Goal: Task Accomplishment & Management: Manage account settings

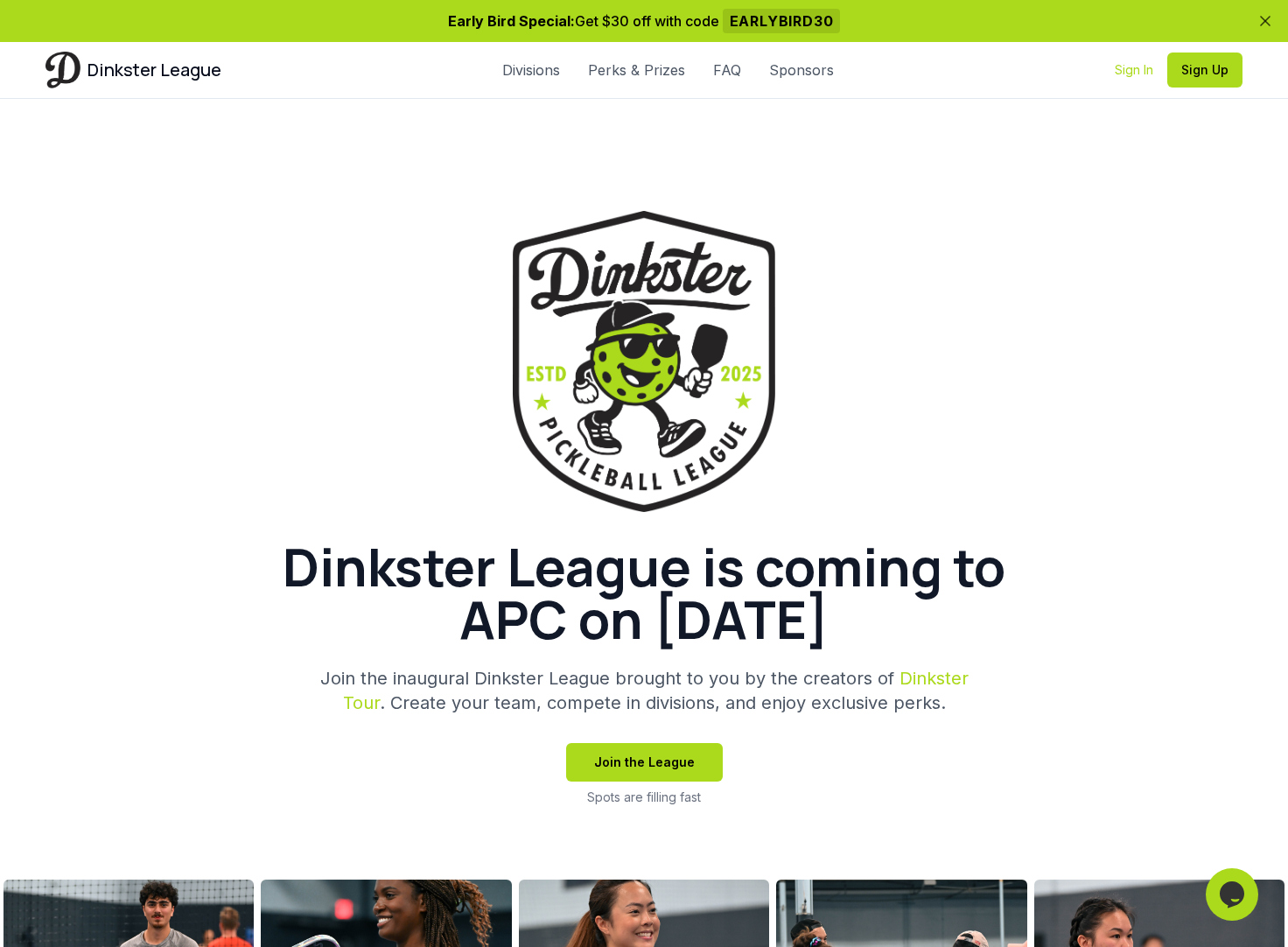
click at [1126, 67] on link "Sign In" at bounding box center [1134, 70] width 39 height 18
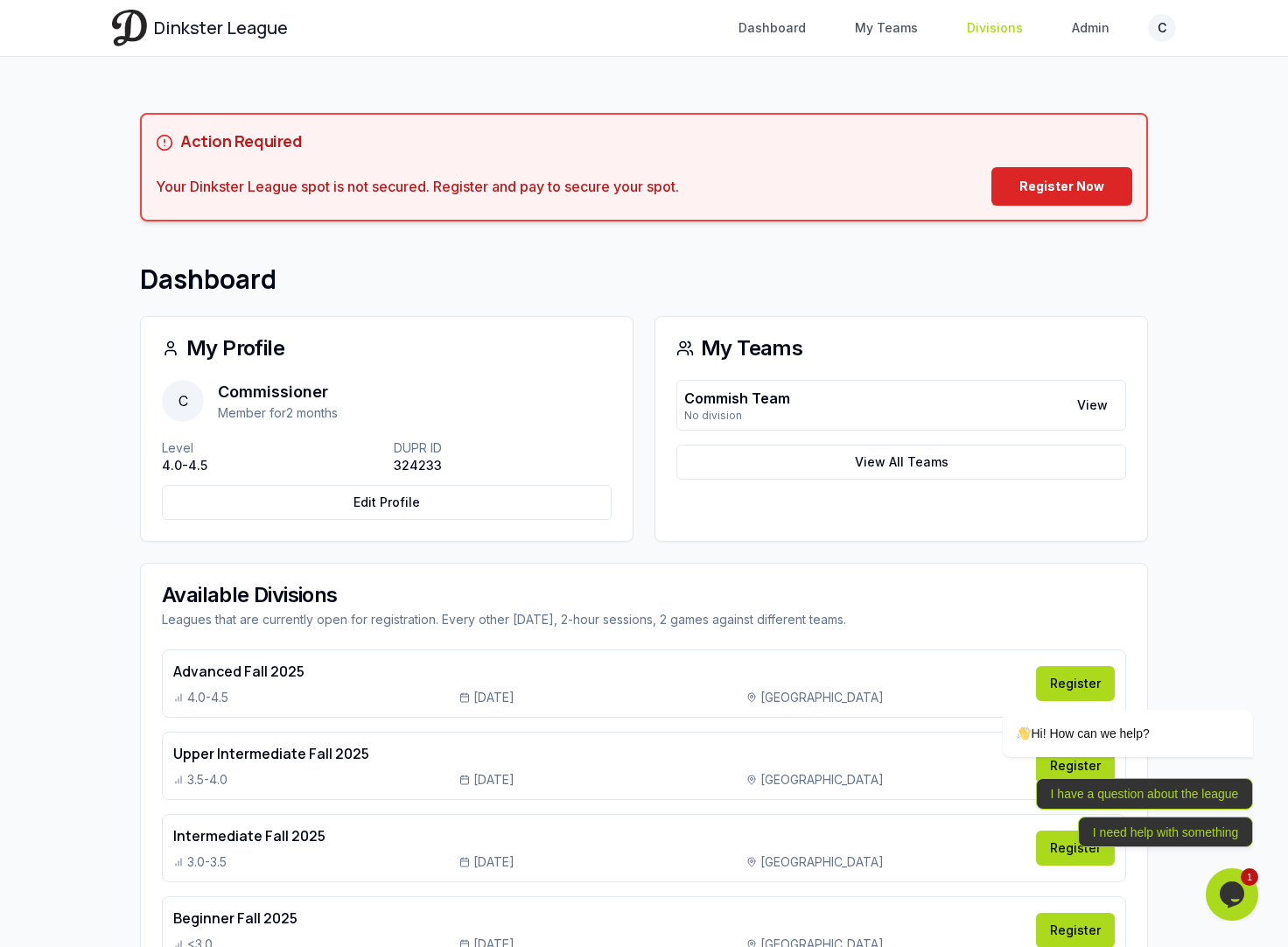
click at [1007, 32] on link "Divisions" at bounding box center [995, 27] width 77 height 31
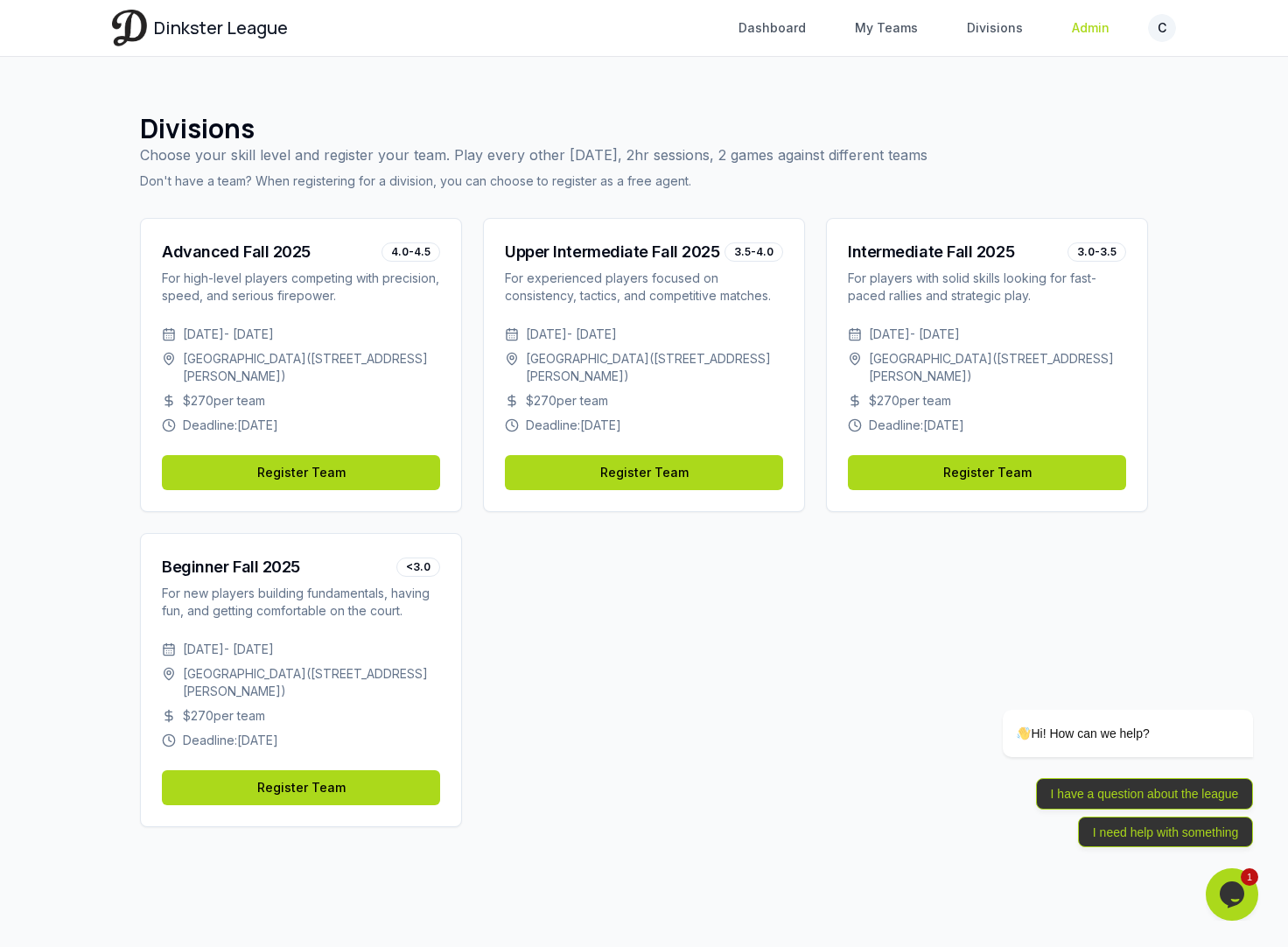
click at [1099, 26] on link "Admin" at bounding box center [1091, 27] width 59 height 31
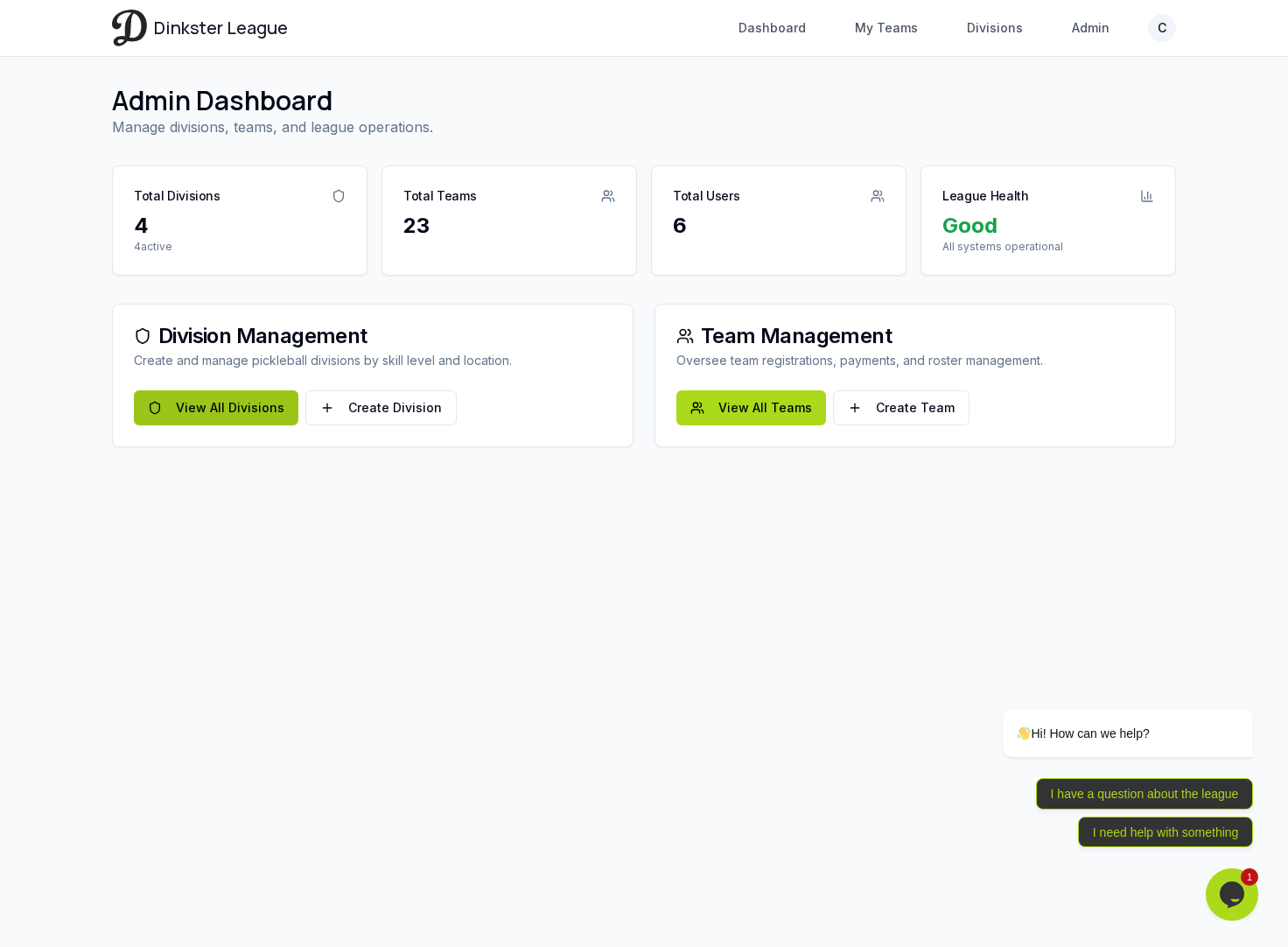
click at [239, 407] on link "View All Divisions" at bounding box center [216, 407] width 164 height 35
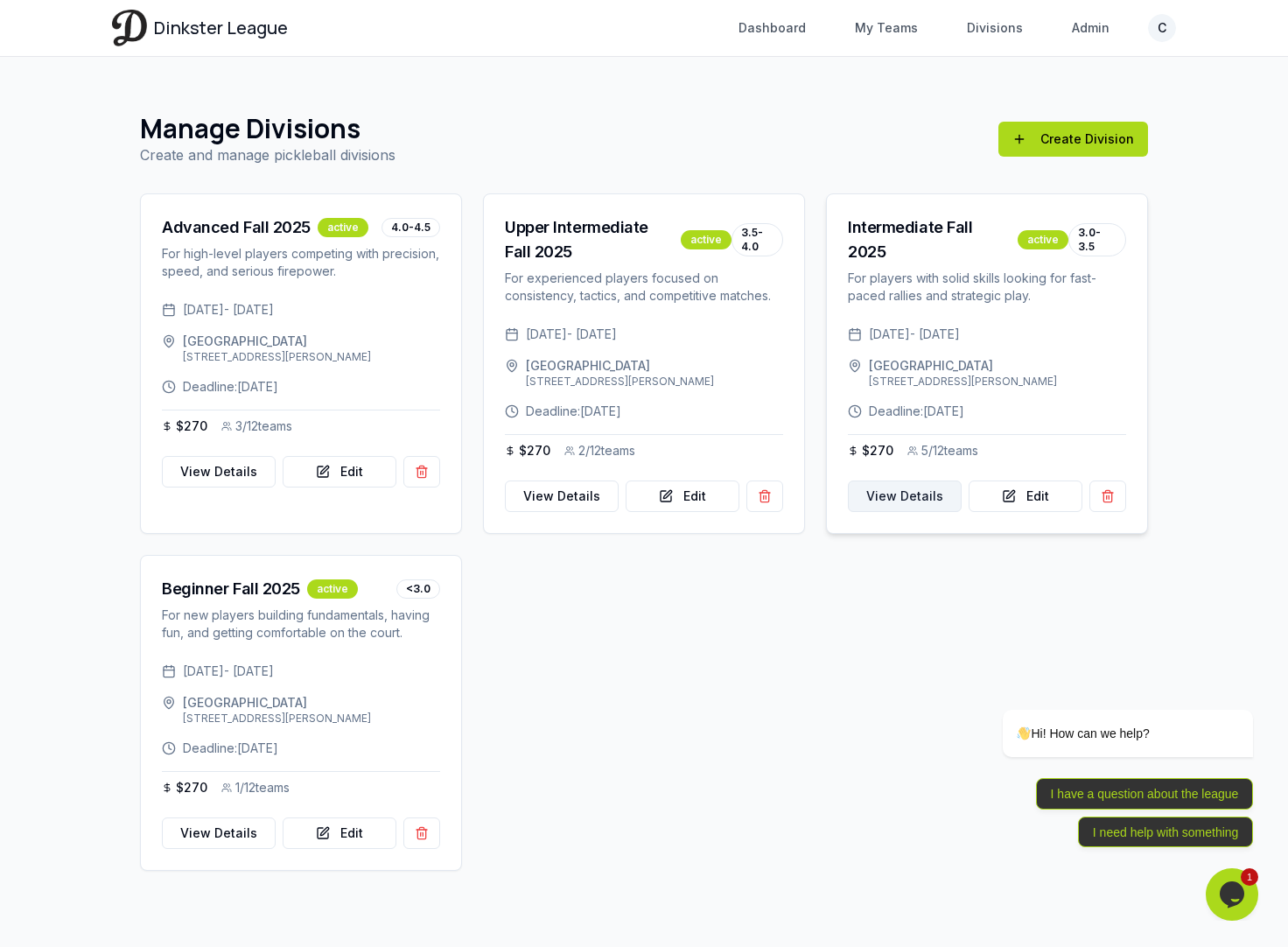
click at [904, 489] on link "View Details" at bounding box center [904, 495] width 113 height 31
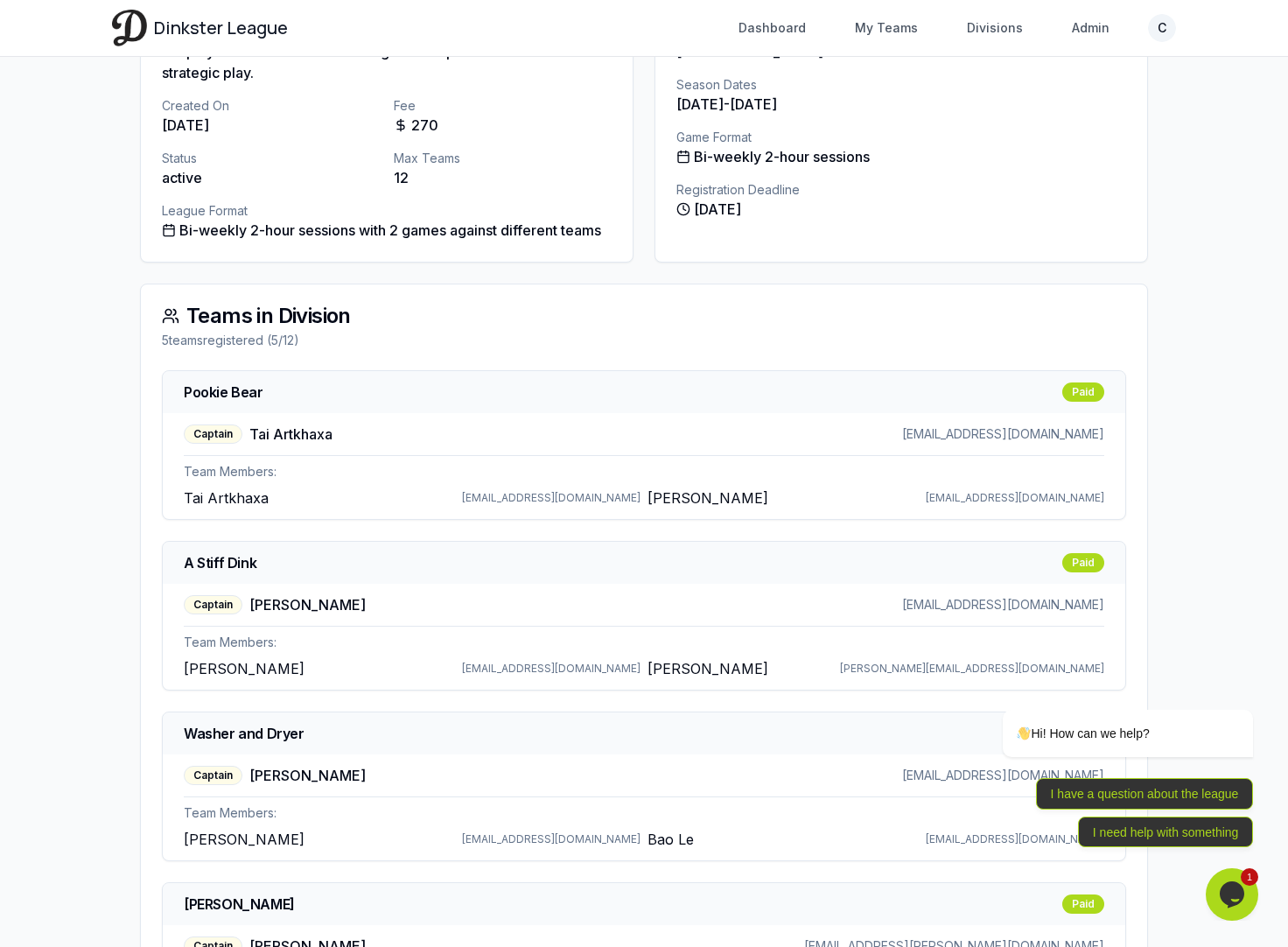
scroll to position [268, 0]
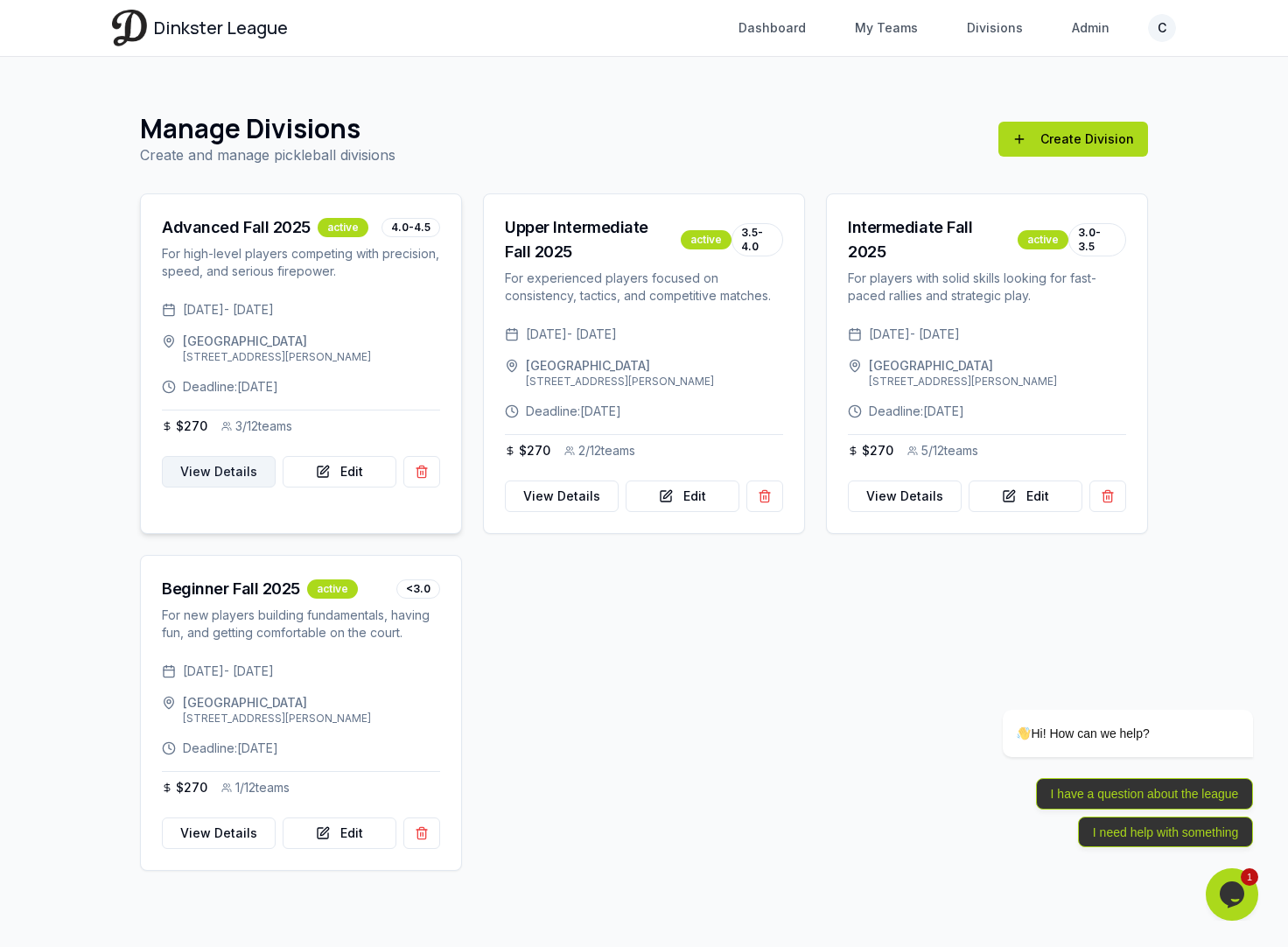
click at [210, 481] on link "View Details" at bounding box center [218, 472] width 113 height 31
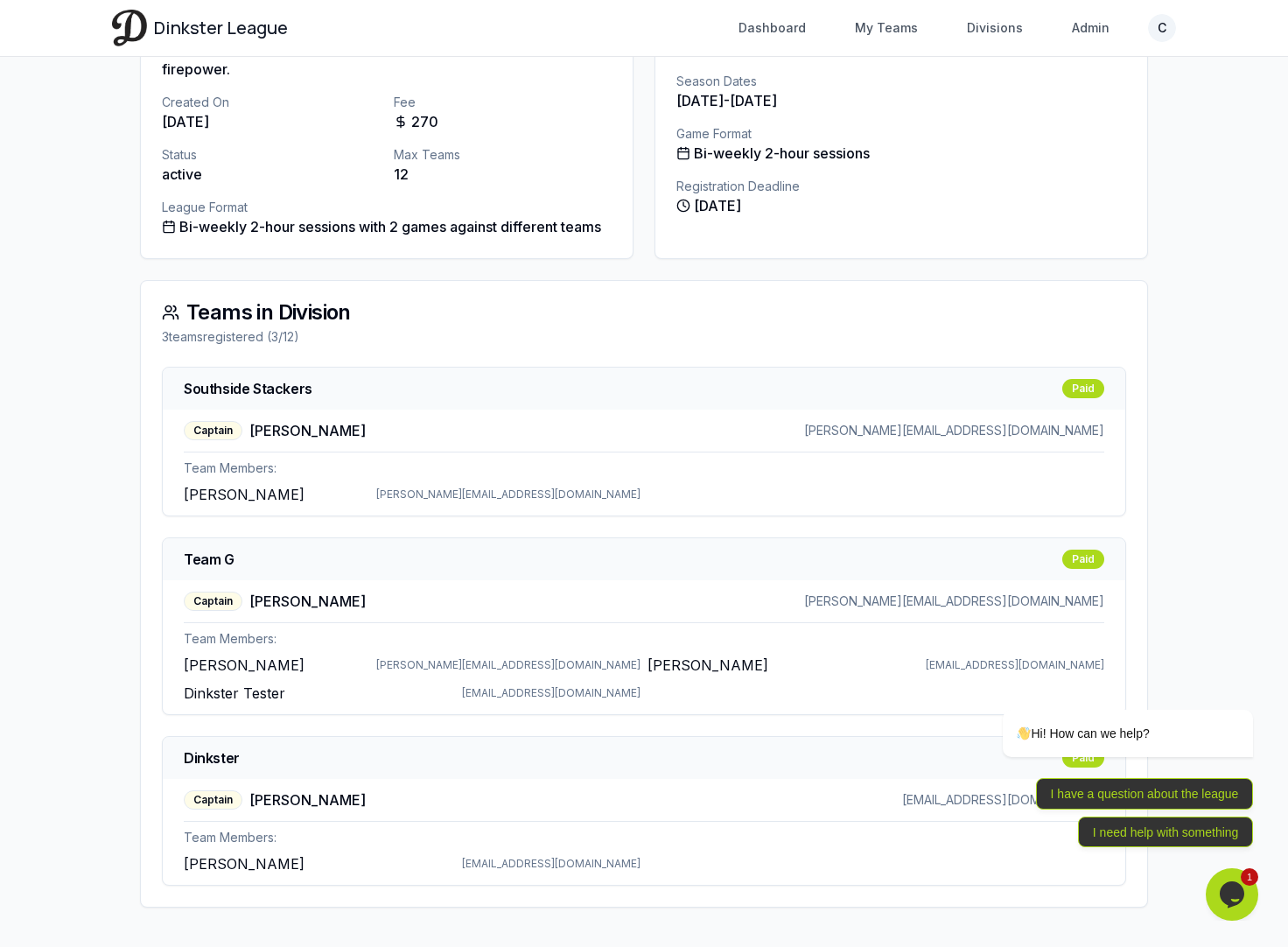
scroll to position [312, 0]
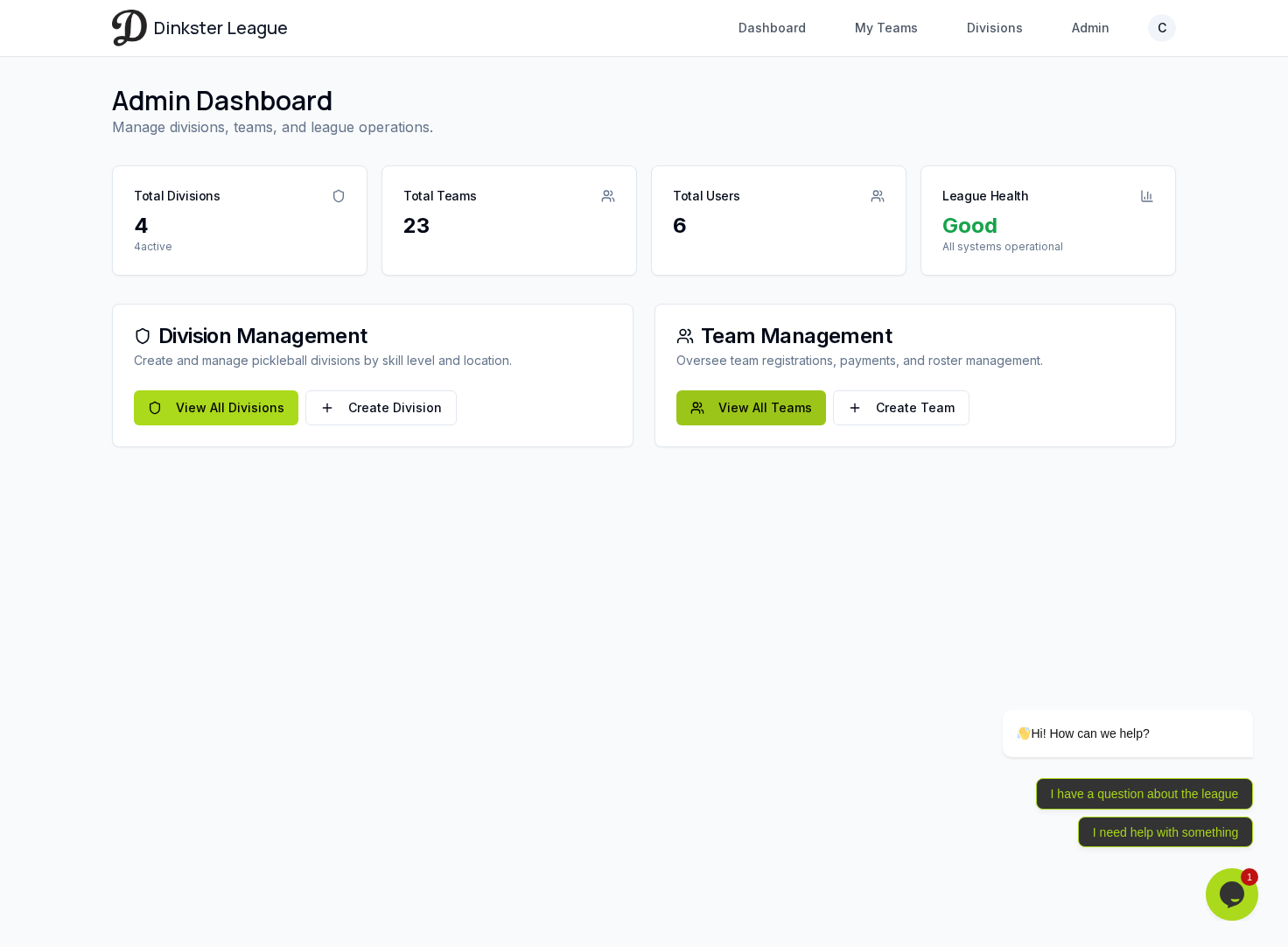
click at [735, 402] on link "View All Teams" at bounding box center [751, 407] width 149 height 35
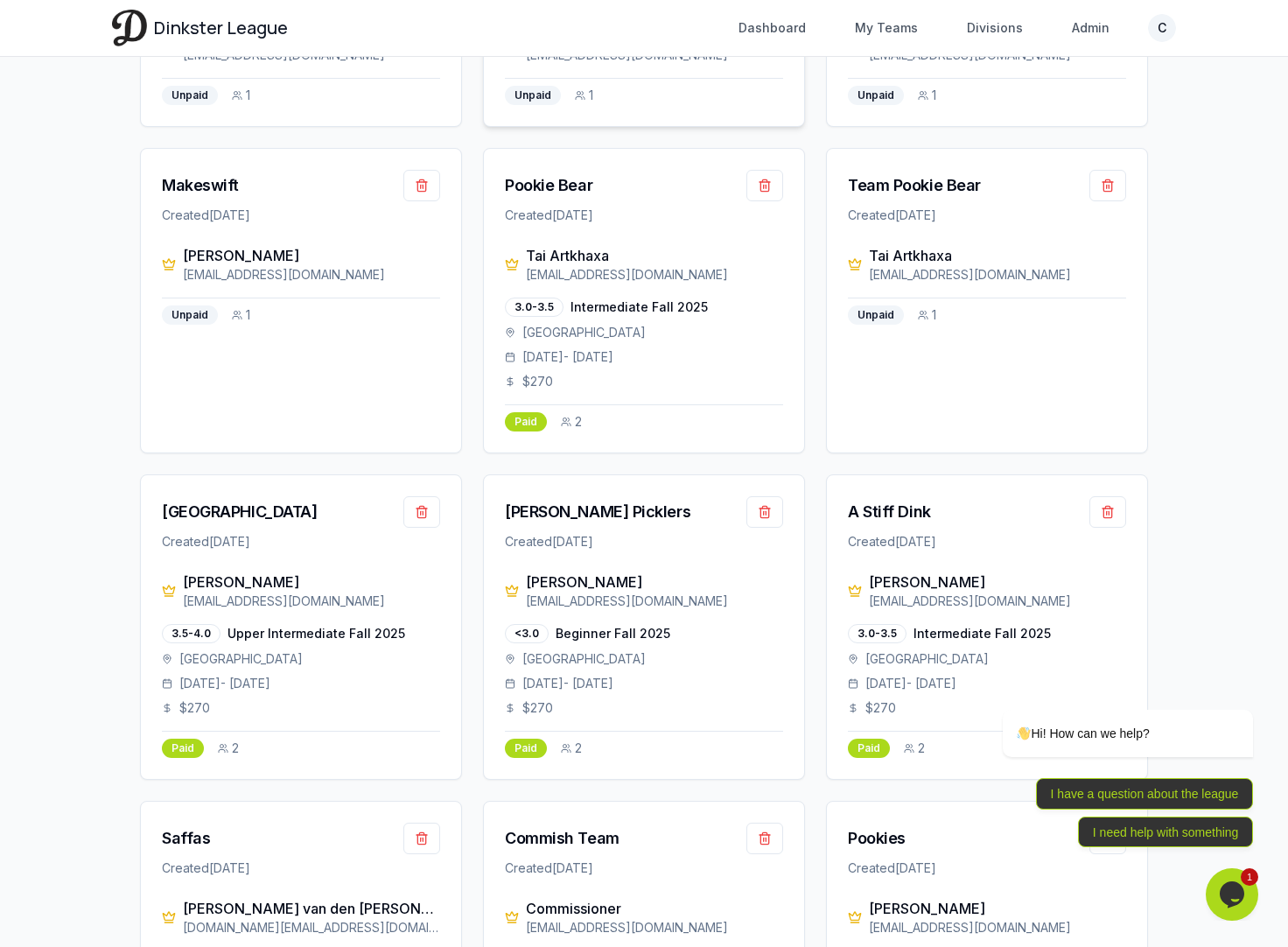
scroll to position [617, 0]
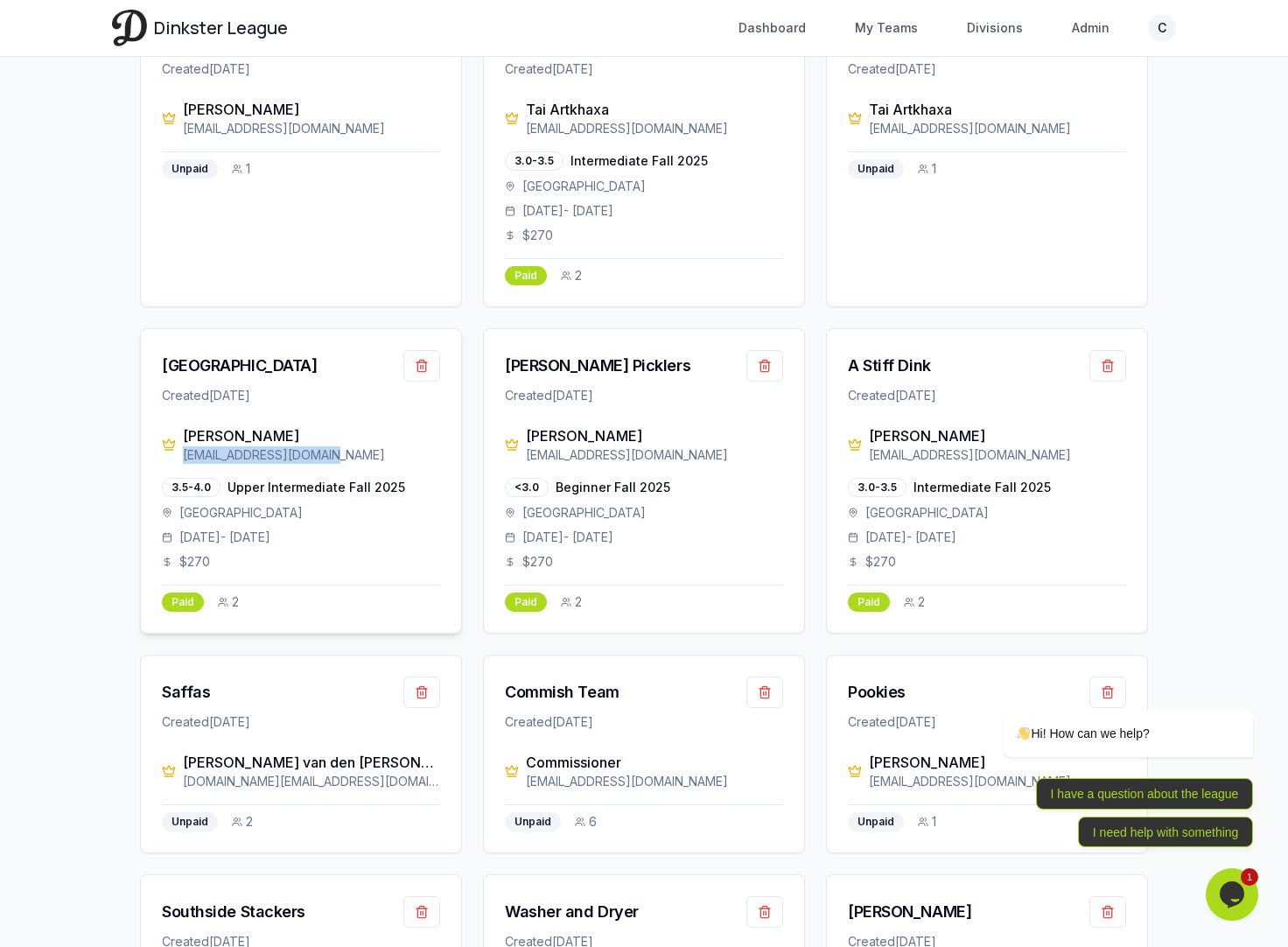
drag, startPoint x: 322, startPoint y: 456, endPoint x: 184, endPoint y: 456, distance: 138.0
click at [184, 456] on div "[EMAIL_ADDRESS][DOMAIN_NAME]" at bounding box center [312, 455] width 257 height 18
copy div "[EMAIL_ADDRESS][DOMAIN_NAME]"
click at [210, 373] on div "[GEOGRAPHIC_DATA]" at bounding box center [239, 366] width 155 height 25
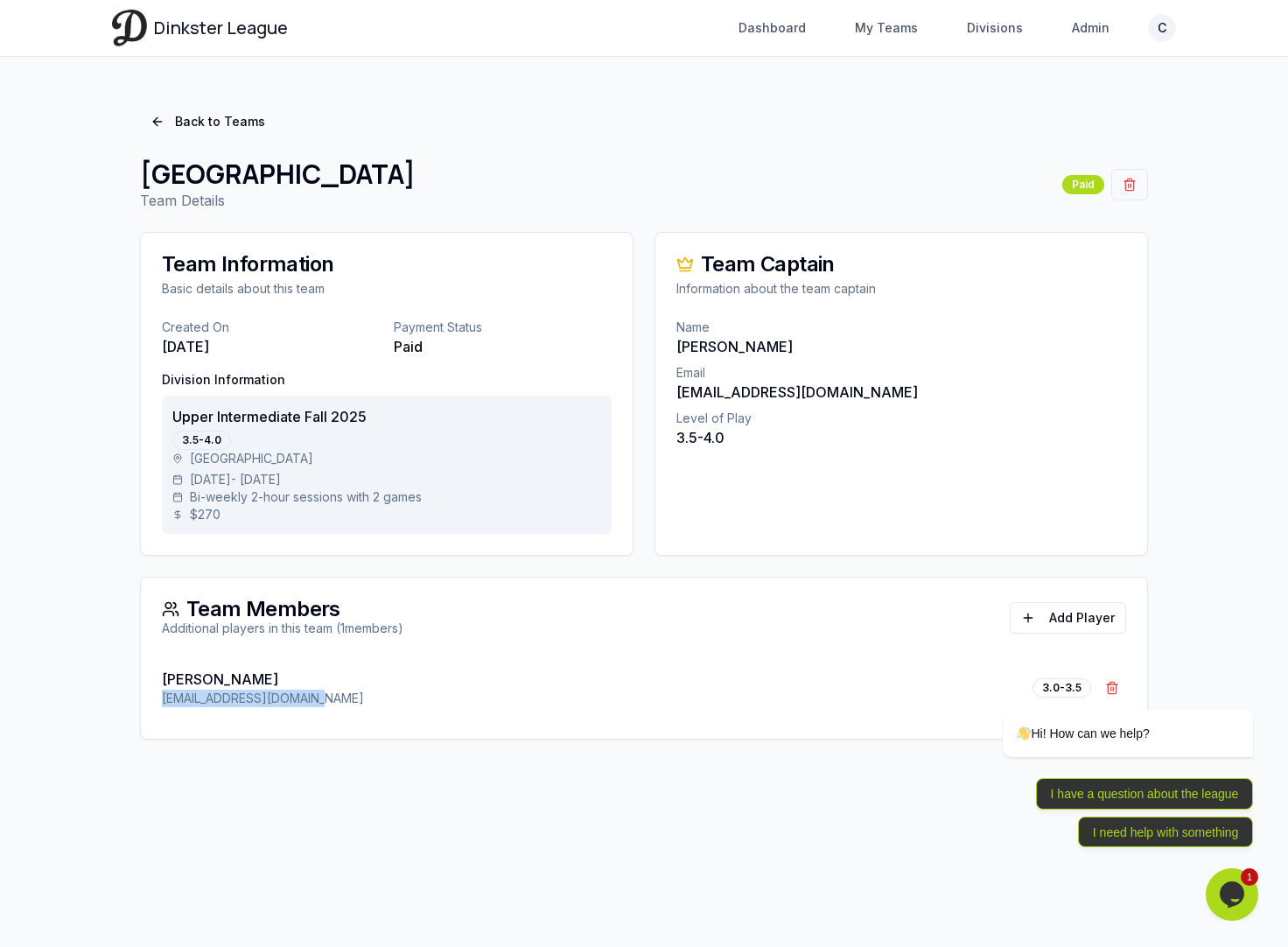
drag, startPoint x: 340, startPoint y: 702, endPoint x: 158, endPoint y: 701, distance: 182.0
click at [158, 701] on div "[PERSON_NAME] [EMAIL_ADDRESS][DOMAIN_NAME] 3.0-3.5 Remove [PERSON_NAME]" at bounding box center [644, 698] width 1006 height 80
copy p "[EMAIL_ADDRESS][DOMAIN_NAME]"
click at [207, 120] on link "Back to Teams" at bounding box center [208, 121] width 136 height 31
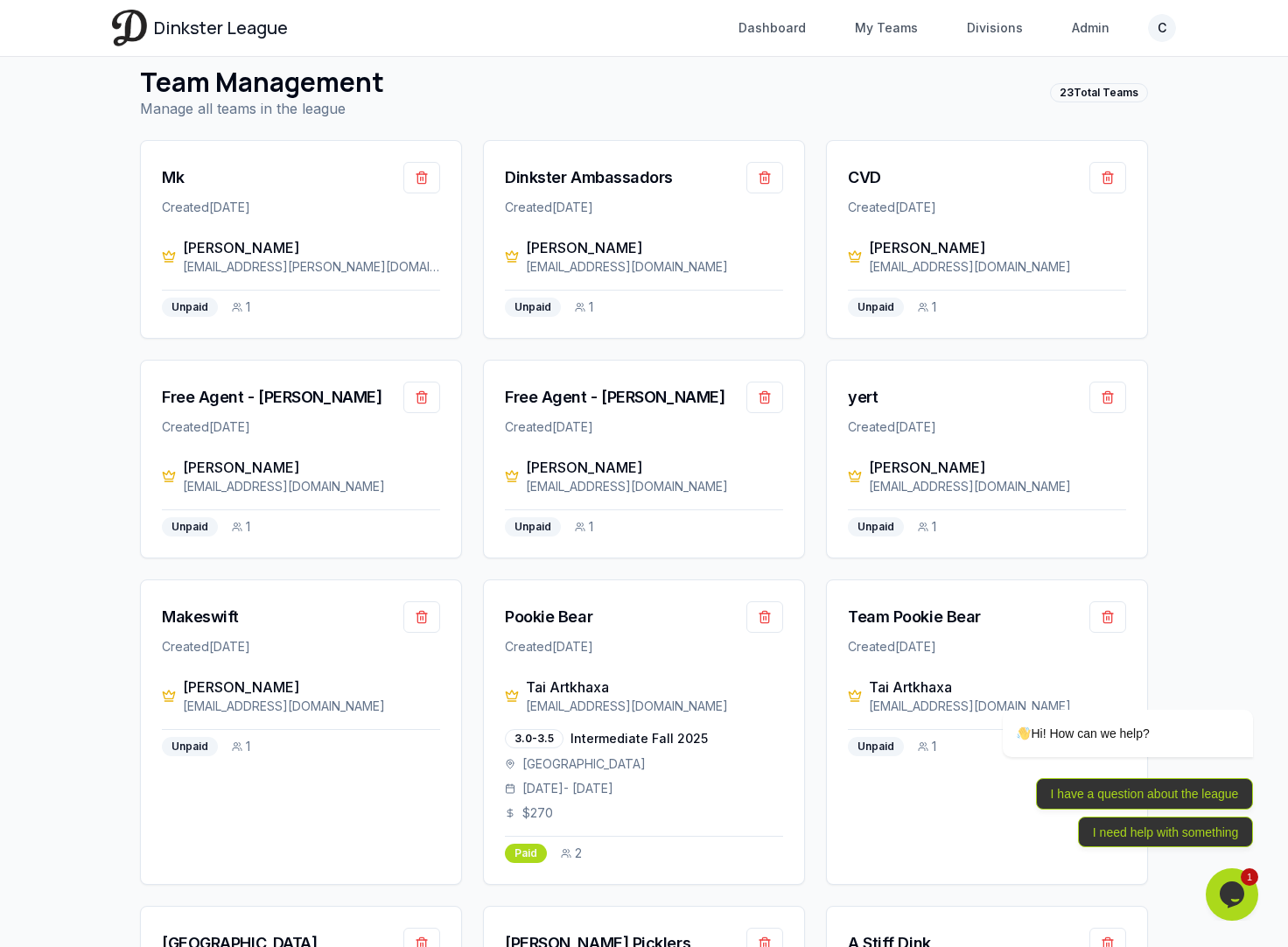
scroll to position [65, 0]
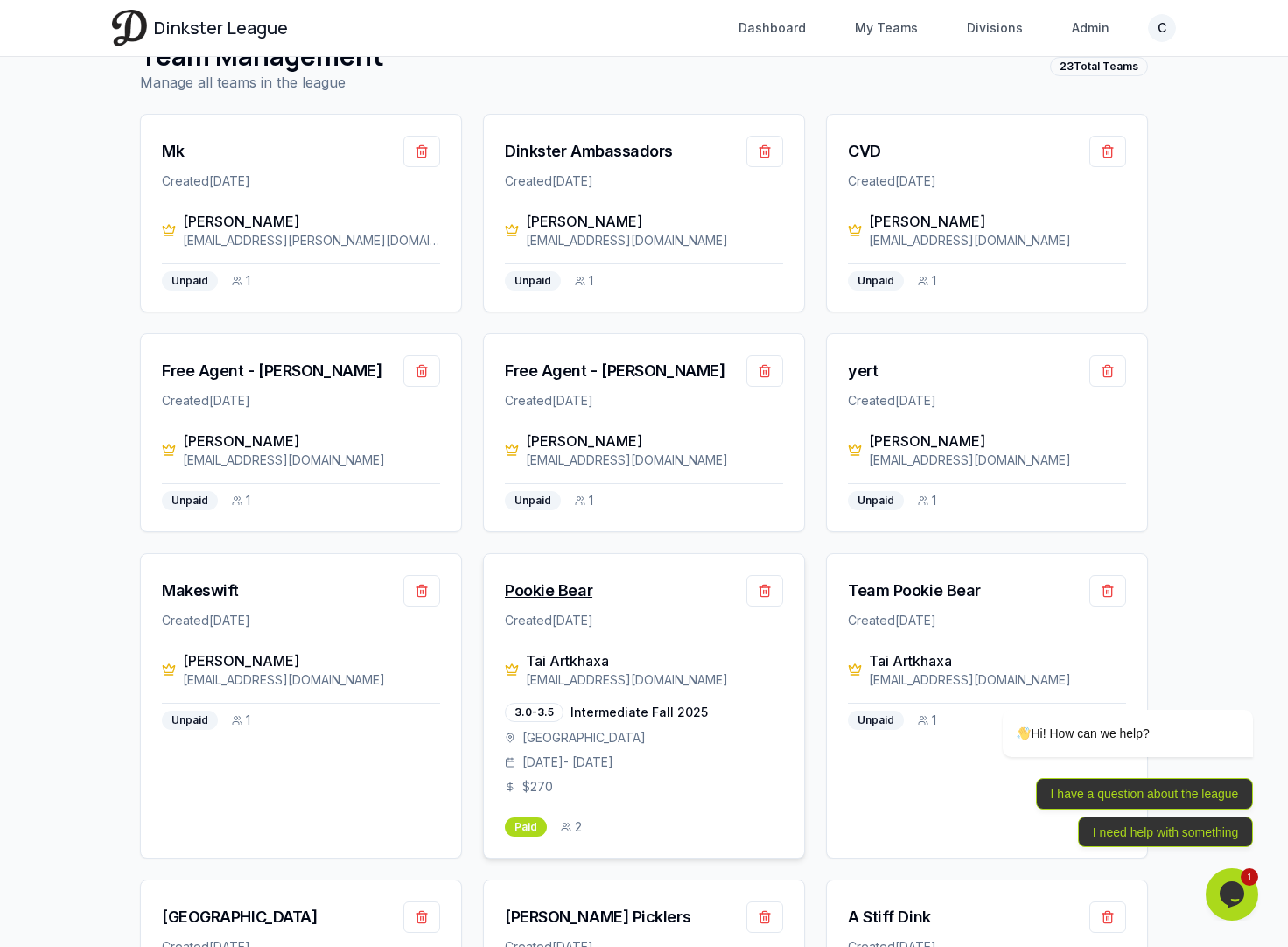
click at [561, 588] on div "Pookie Bear" at bounding box center [548, 591] width 88 height 25
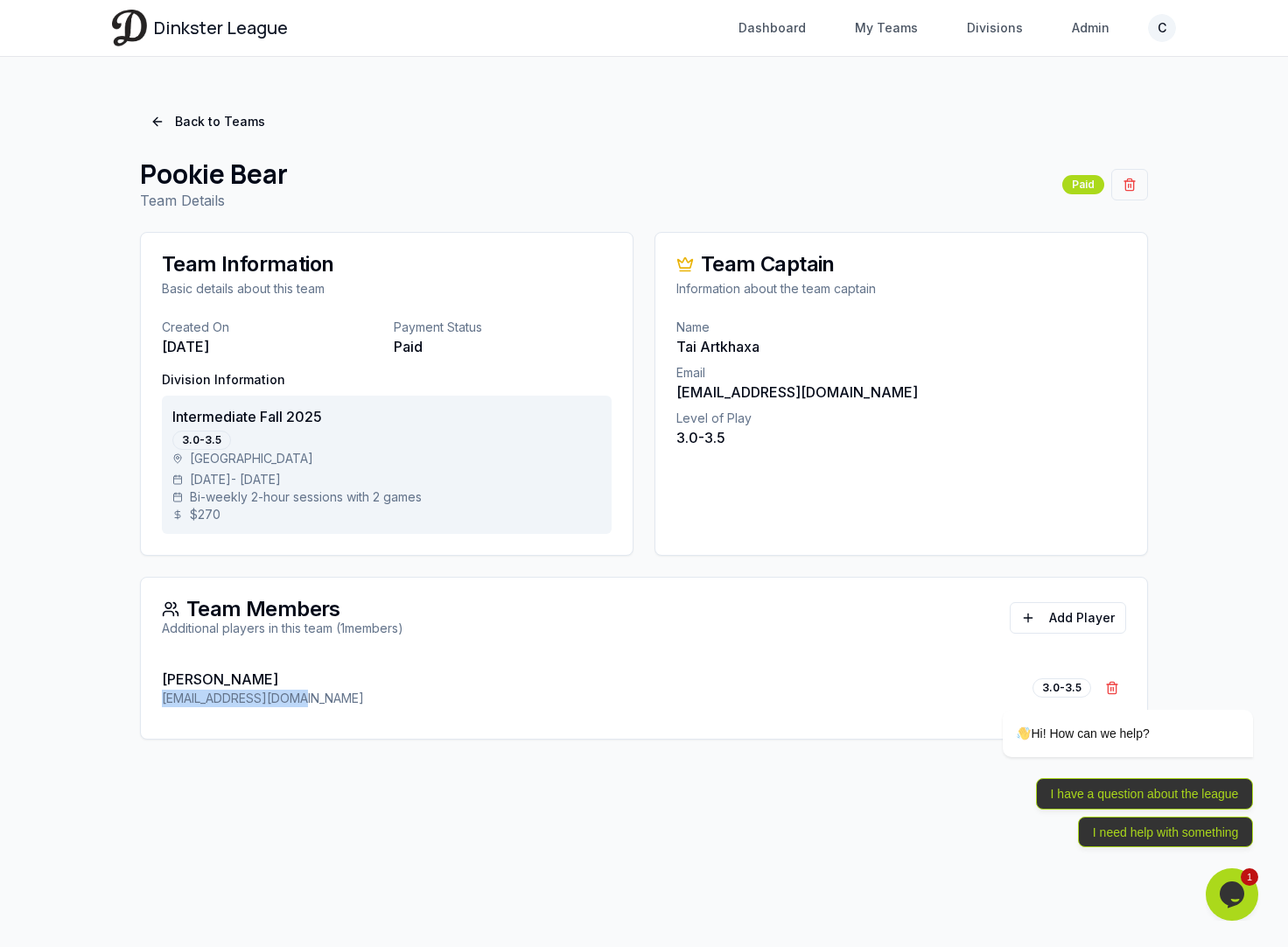
drag, startPoint x: 316, startPoint y: 697, endPoint x: 150, endPoint y: 697, distance: 166.0
click at [150, 697] on div "[PERSON_NAME] [EMAIL_ADDRESS][DOMAIN_NAME] 3.0-3.5 Remove [PERSON_NAME]" at bounding box center [644, 698] width 1006 height 80
copy p "[EMAIL_ADDRESS][DOMAIN_NAME]"
drag, startPoint x: 849, startPoint y: 392, endPoint x: 644, endPoint y: 392, distance: 205.0
click at [644, 392] on div "Team Information Basic details about this team Created On [DATE] Payment Status…" at bounding box center [644, 485] width 1008 height 508
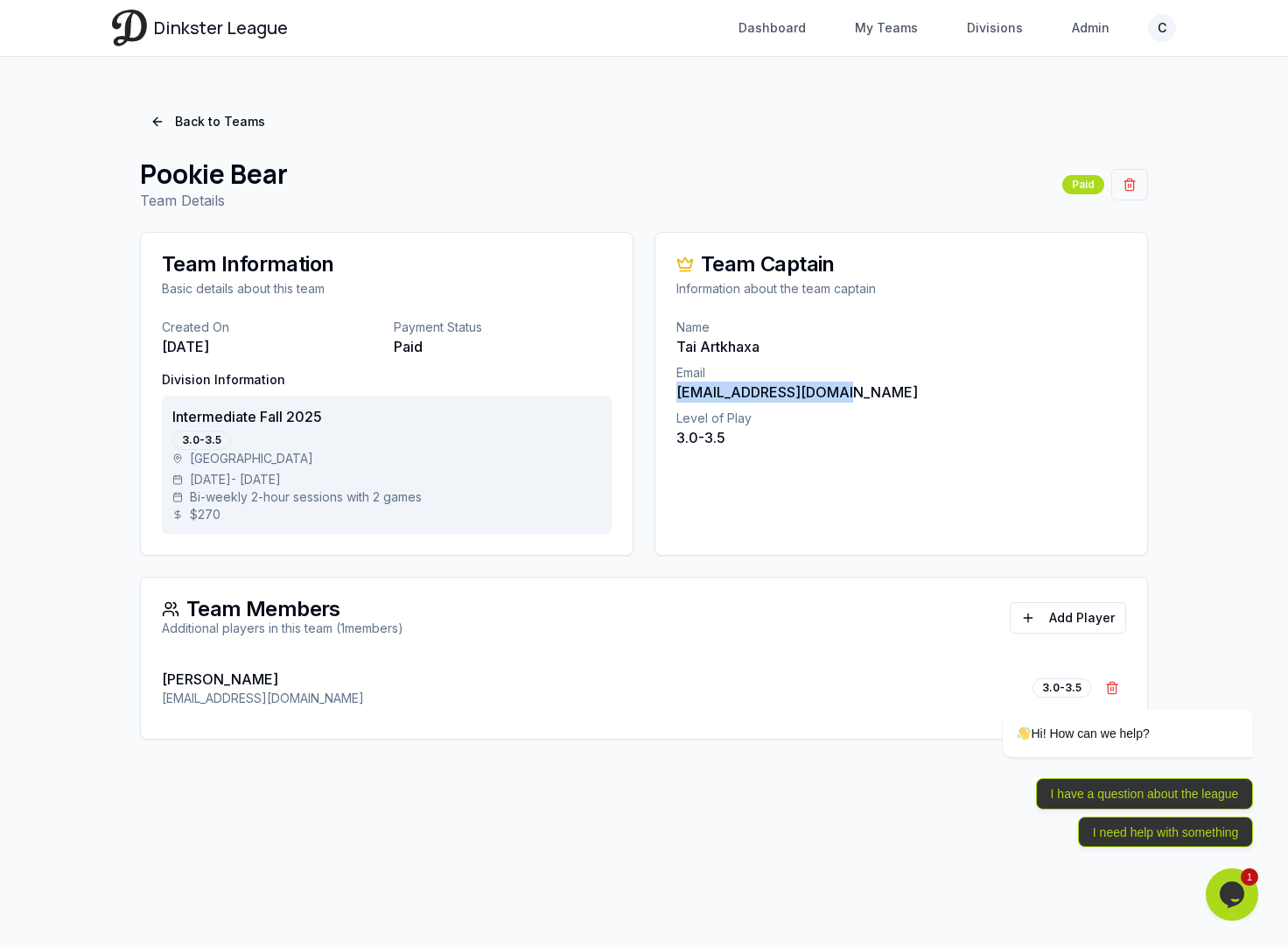
copy p "[EMAIL_ADDRESS][DOMAIN_NAME]"
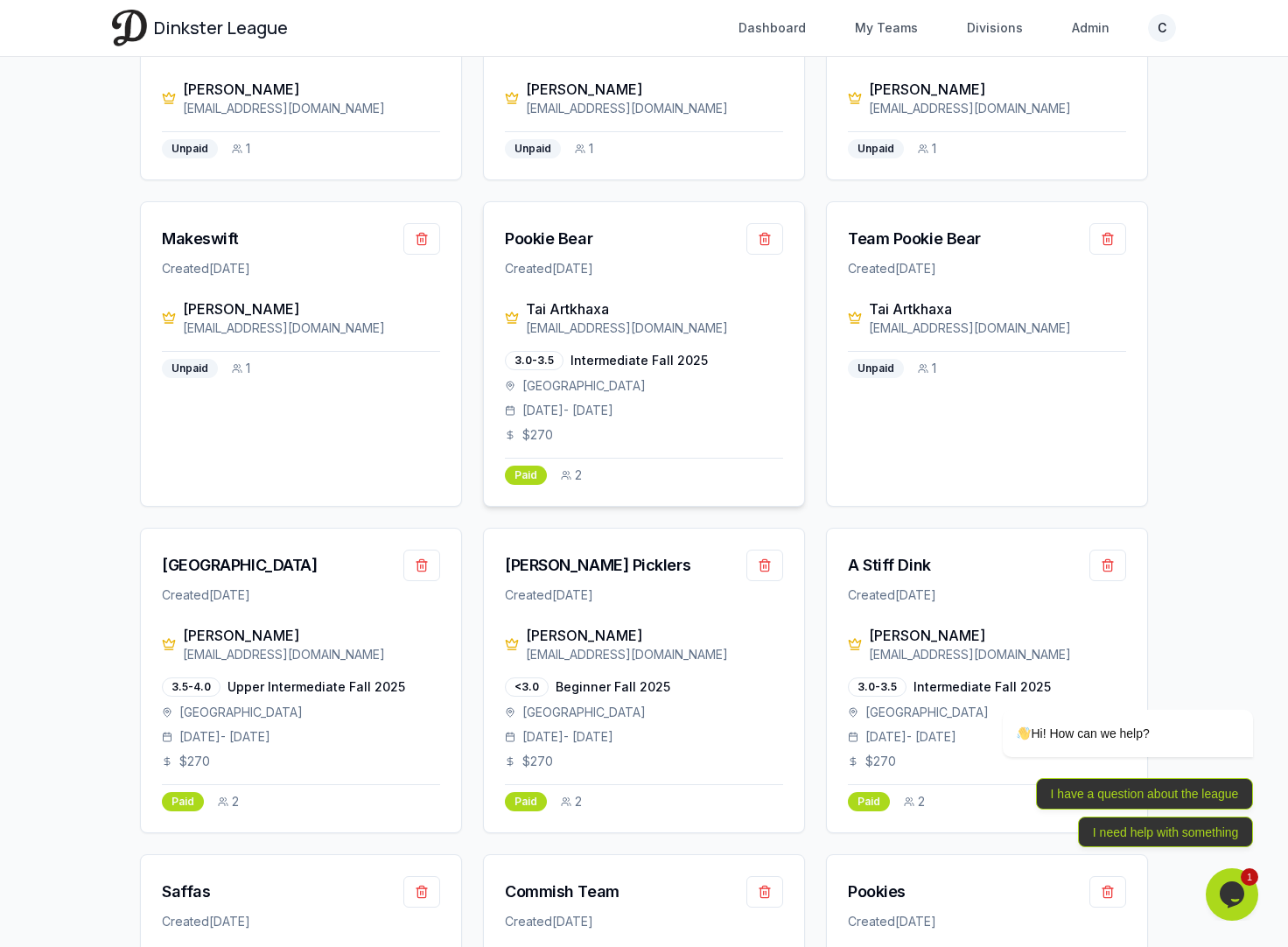
scroll to position [629, 0]
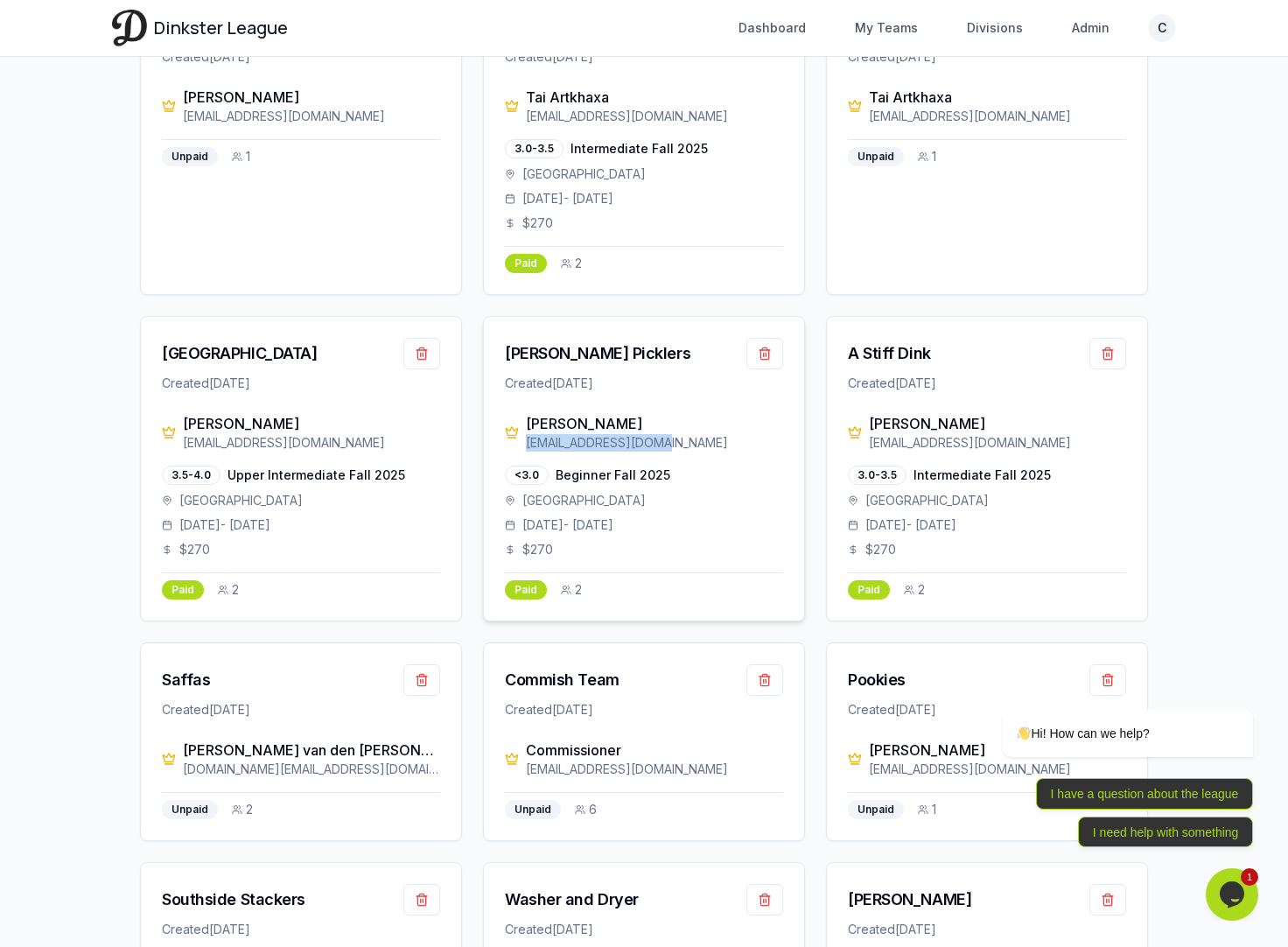
drag, startPoint x: 670, startPoint y: 445, endPoint x: 529, endPoint y: 443, distance: 141.0
click at [529, 443] on div "[EMAIL_ADDRESS][DOMAIN_NAME]" at bounding box center [655, 442] width 257 height 18
copy div "[EMAIL_ADDRESS][DOMAIN_NAME]"
click at [561, 361] on div "[PERSON_NAME] Picklers" at bounding box center [597, 353] width 185 height 25
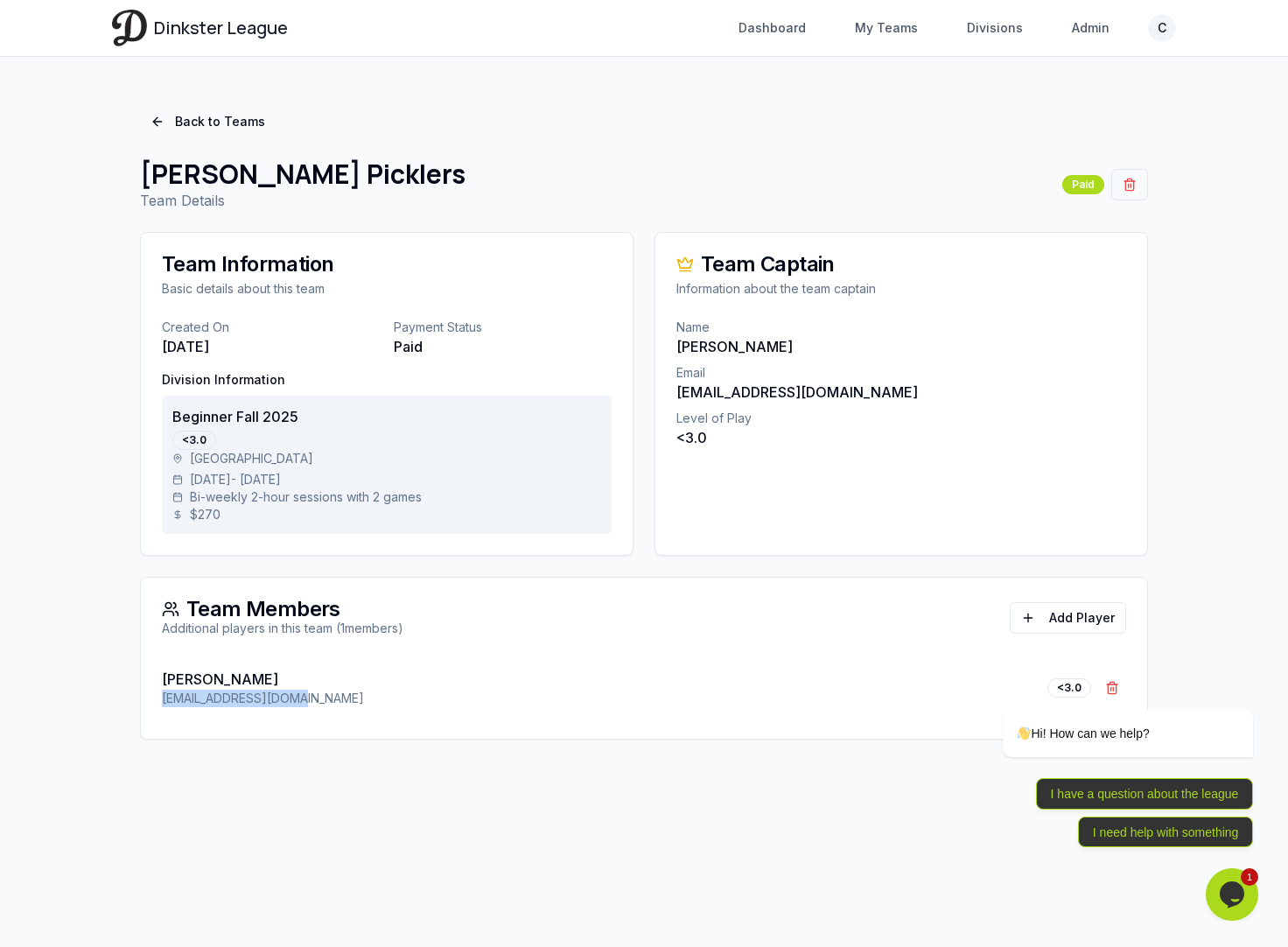
drag, startPoint x: 320, startPoint y: 694, endPoint x: 137, endPoint y: 694, distance: 183.0
click at [137, 694] on div "Back to Teams [PERSON_NAME] Picklers Team Details Paid Team Information Basic d…" at bounding box center [644, 422] width 1064 height 676
copy p "[EMAIL_ADDRESS][DOMAIN_NAME]"
click at [219, 107] on link "Back to Teams" at bounding box center [208, 121] width 136 height 31
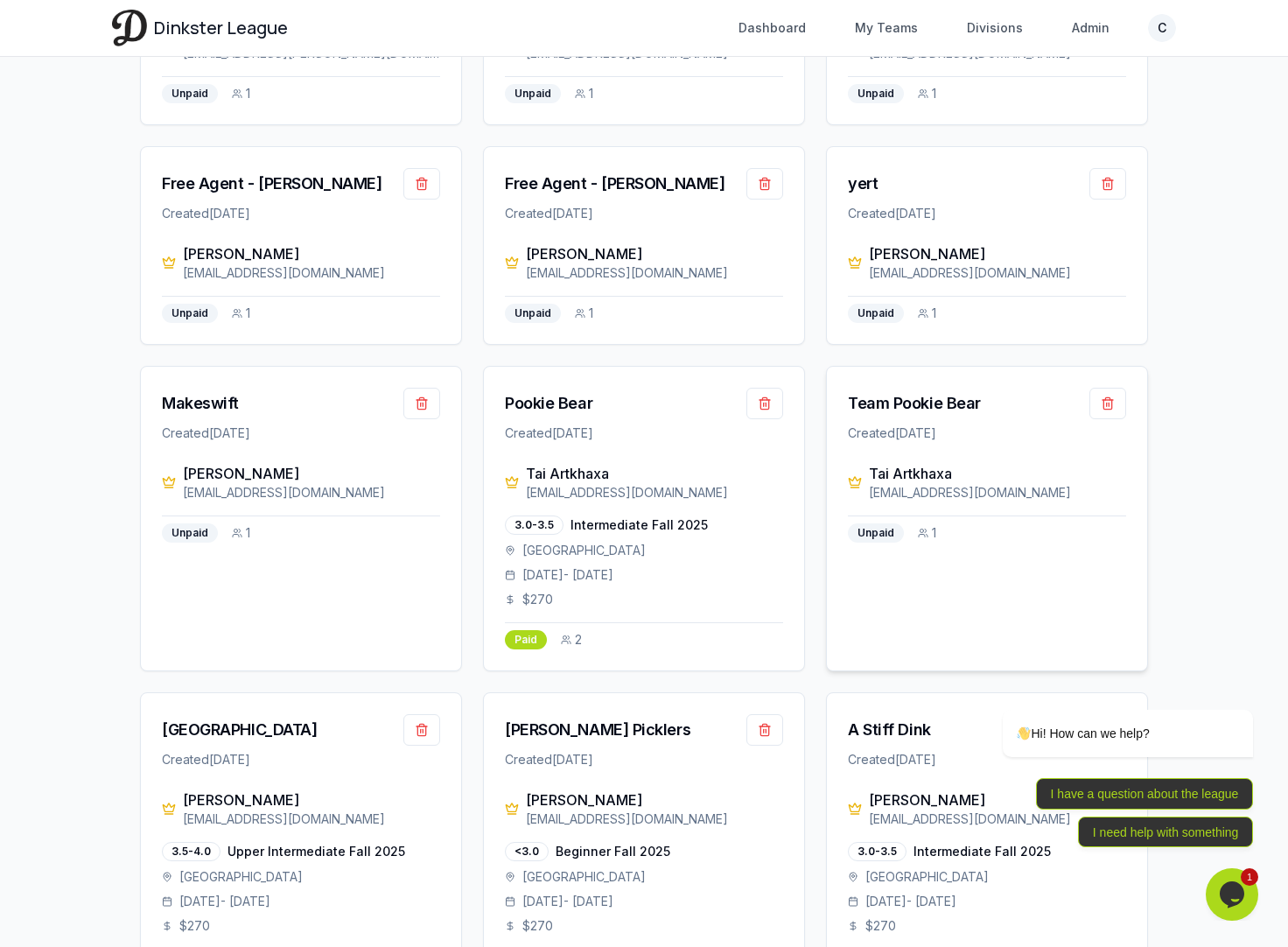
scroll to position [469, 0]
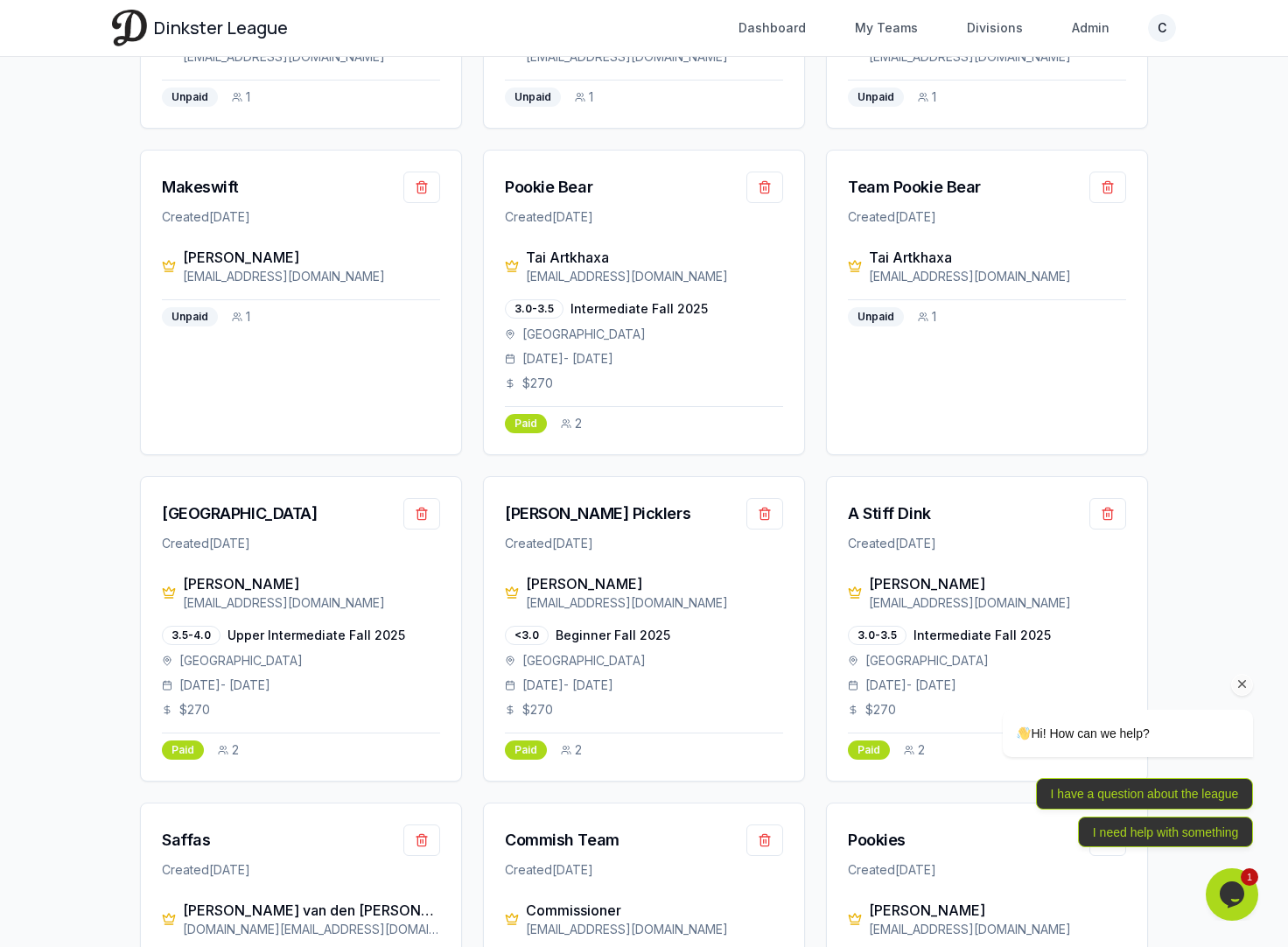
click at [963, 605] on div "Hi! How can we help? I have a question about the league I need help with someth…" at bounding box center [1104, 702] width 315 height 308
drag, startPoint x: 1073, startPoint y: 604, endPoint x: 892, endPoint y: 604, distance: 181.0
click html "Hi! How can we help? I have a question about the league I need help with someth…"
click at [901, 518] on div "A Stiff Dink" at bounding box center [889, 514] width 83 height 25
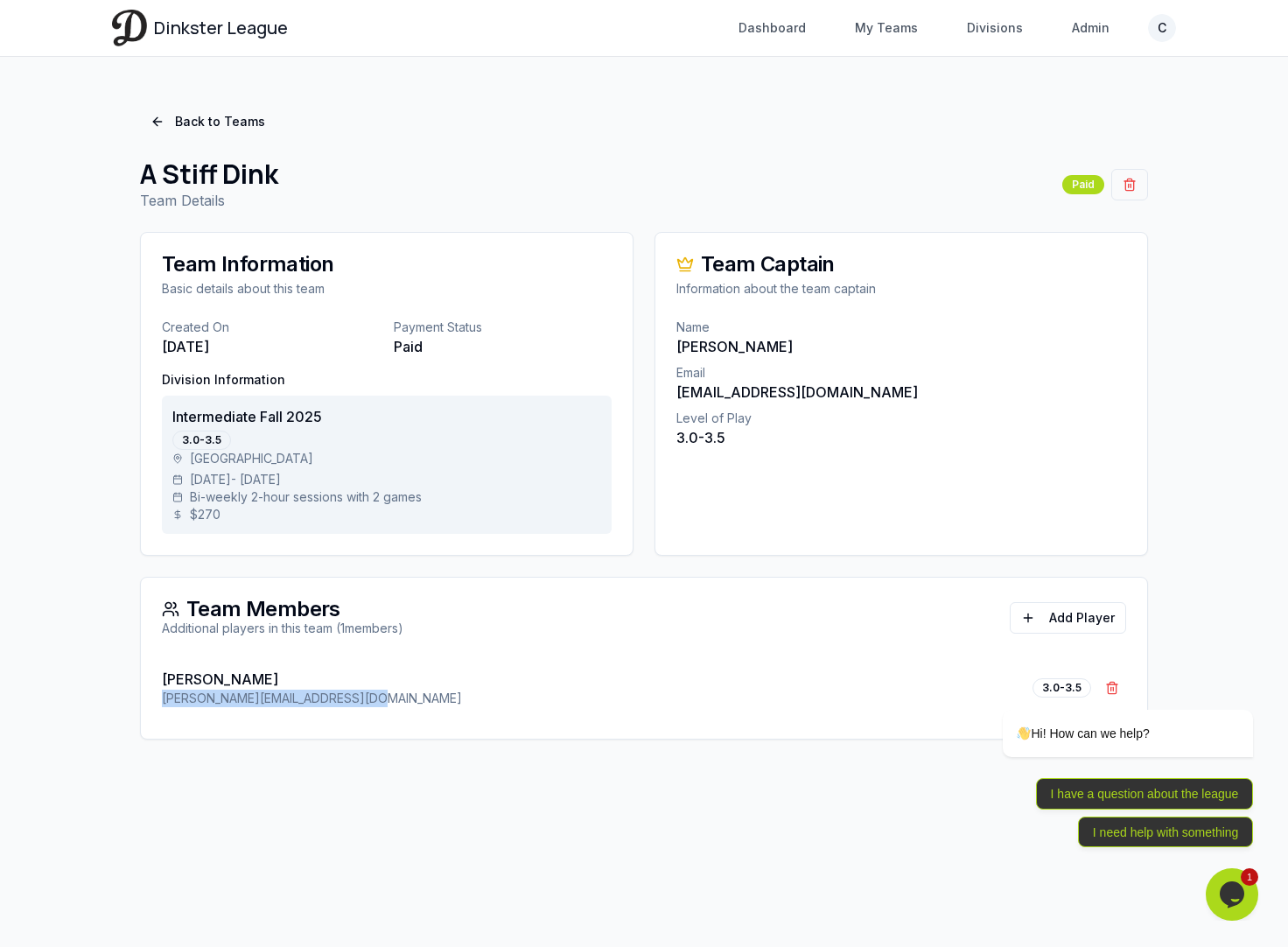
drag, startPoint x: 369, startPoint y: 699, endPoint x: 161, endPoint y: 697, distance: 208.0
click at [161, 697] on div "[PERSON_NAME] [PERSON_NAME][EMAIL_ADDRESS][DOMAIN_NAME] 3.0-3.5 Remove [PERSON_…" at bounding box center [644, 698] width 1006 height 80
copy p "[PERSON_NAME][EMAIL_ADDRESS][DOMAIN_NAME]"
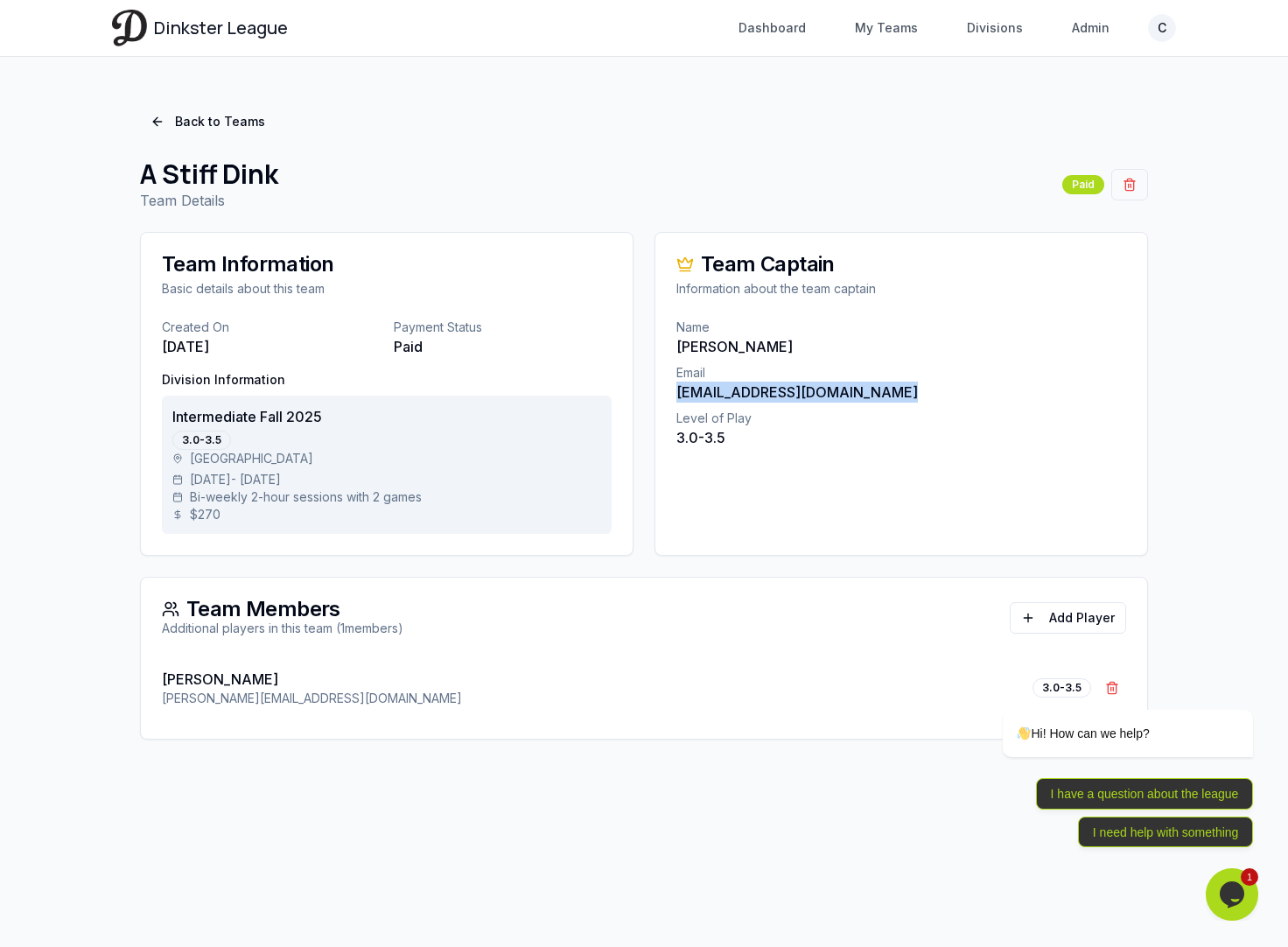
drag, startPoint x: 907, startPoint y: 390, endPoint x: 676, endPoint y: 393, distance: 231.0
click at [676, 393] on div "Name [PERSON_NAME] Email [EMAIL_ADDRESS][DOMAIN_NAME] Level of Play 3.0-3.5" at bounding box center [902, 393] width 492 height 150
copy p "[EMAIL_ADDRESS][DOMAIN_NAME]"
click at [195, 129] on link "Back to Teams" at bounding box center [208, 121] width 136 height 31
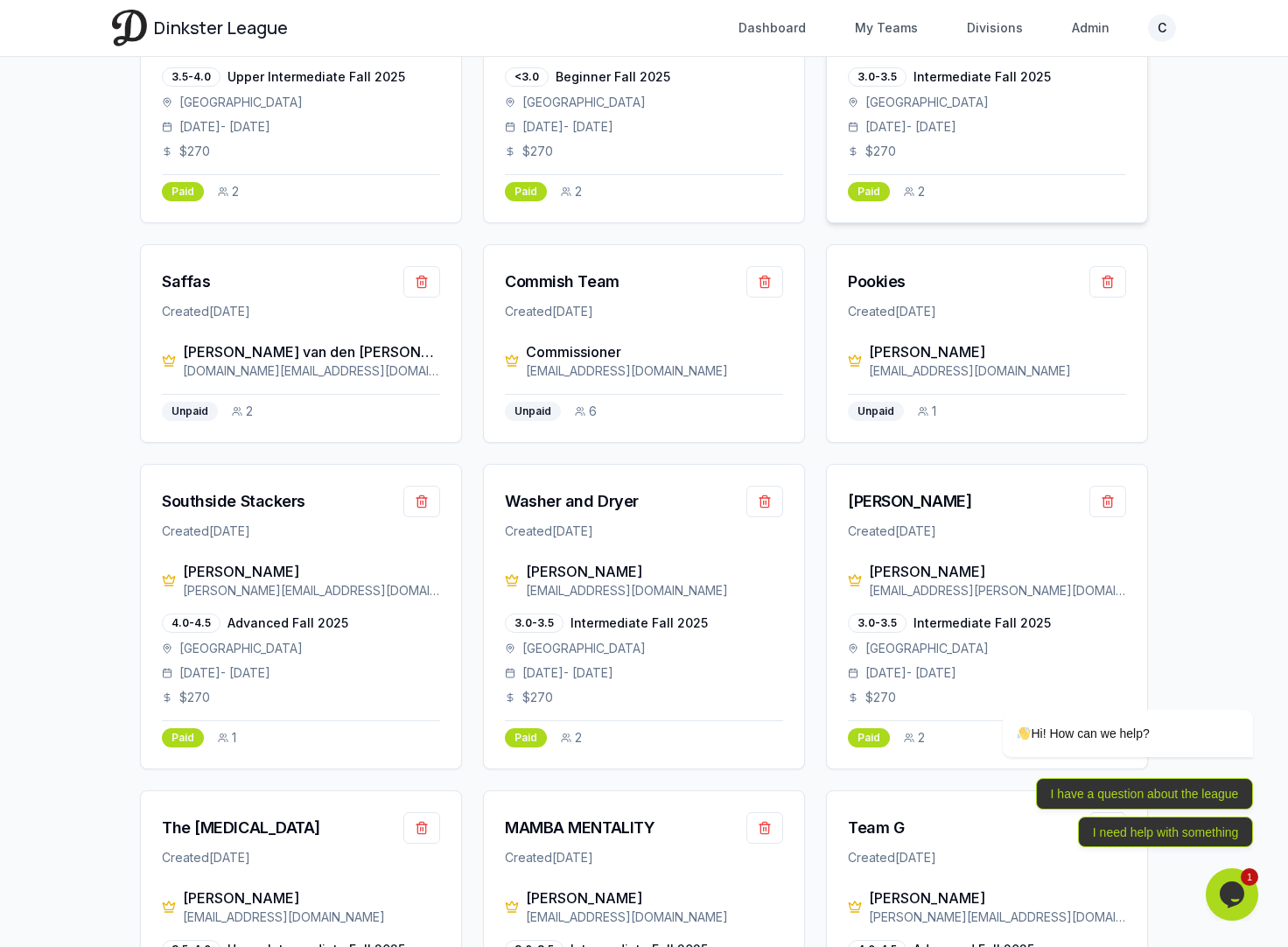
scroll to position [1061, 0]
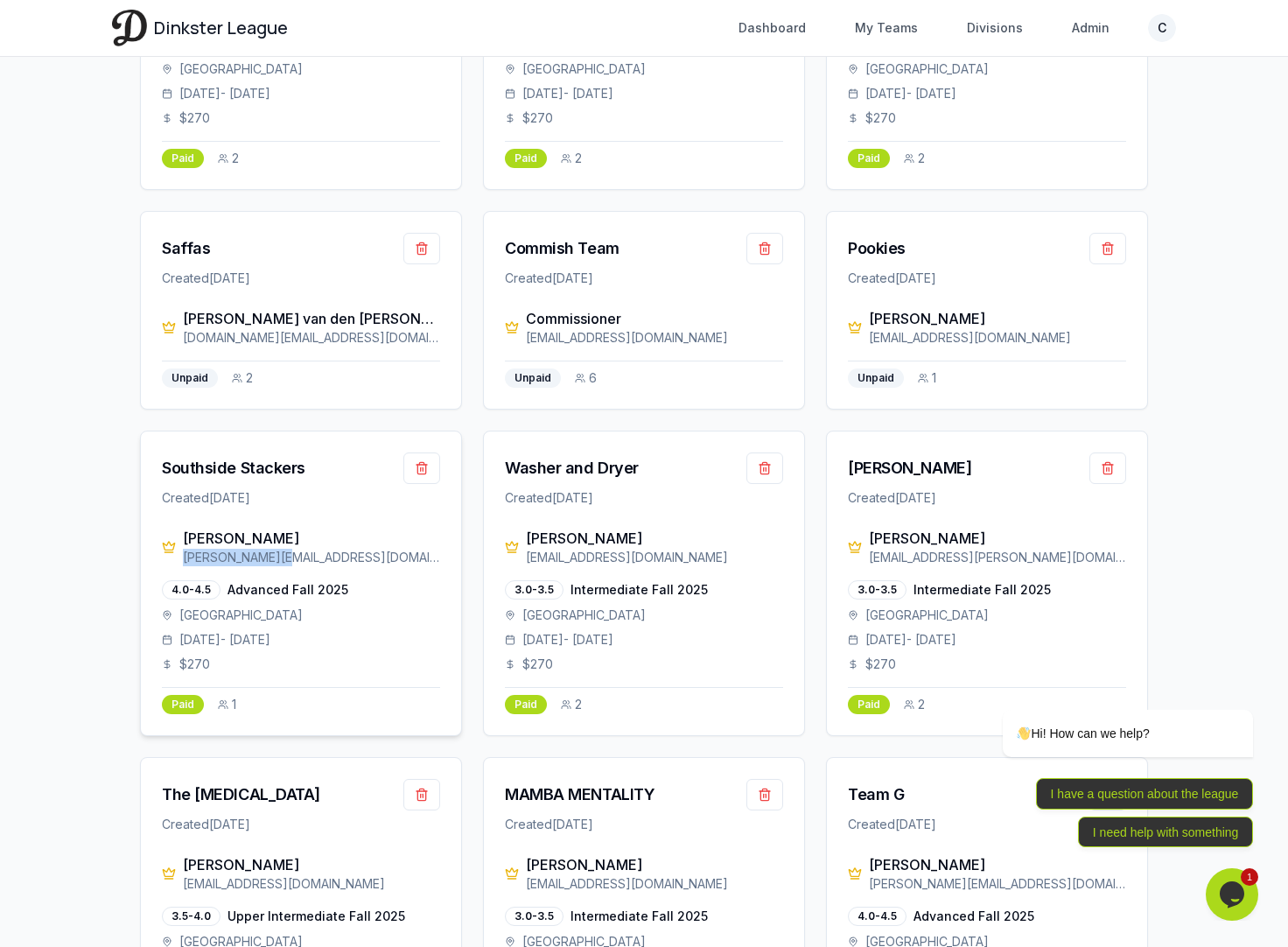
drag, startPoint x: 300, startPoint y: 557, endPoint x: 183, endPoint y: 559, distance: 117.0
click at [183, 559] on div "[PERSON_NAME][EMAIL_ADDRESS][DOMAIN_NAME]" at bounding box center [312, 558] width 257 height 18
copy div "[PERSON_NAME][EMAIL_ADDRESS][DOMAIN_NAME]"
drag, startPoint x: 695, startPoint y: 560, endPoint x: 524, endPoint y: 559, distance: 171.0
click at [524, 559] on div "[PERSON_NAME] [EMAIL_ADDRESS][DOMAIN_NAME]" at bounding box center [644, 547] width 279 height 39
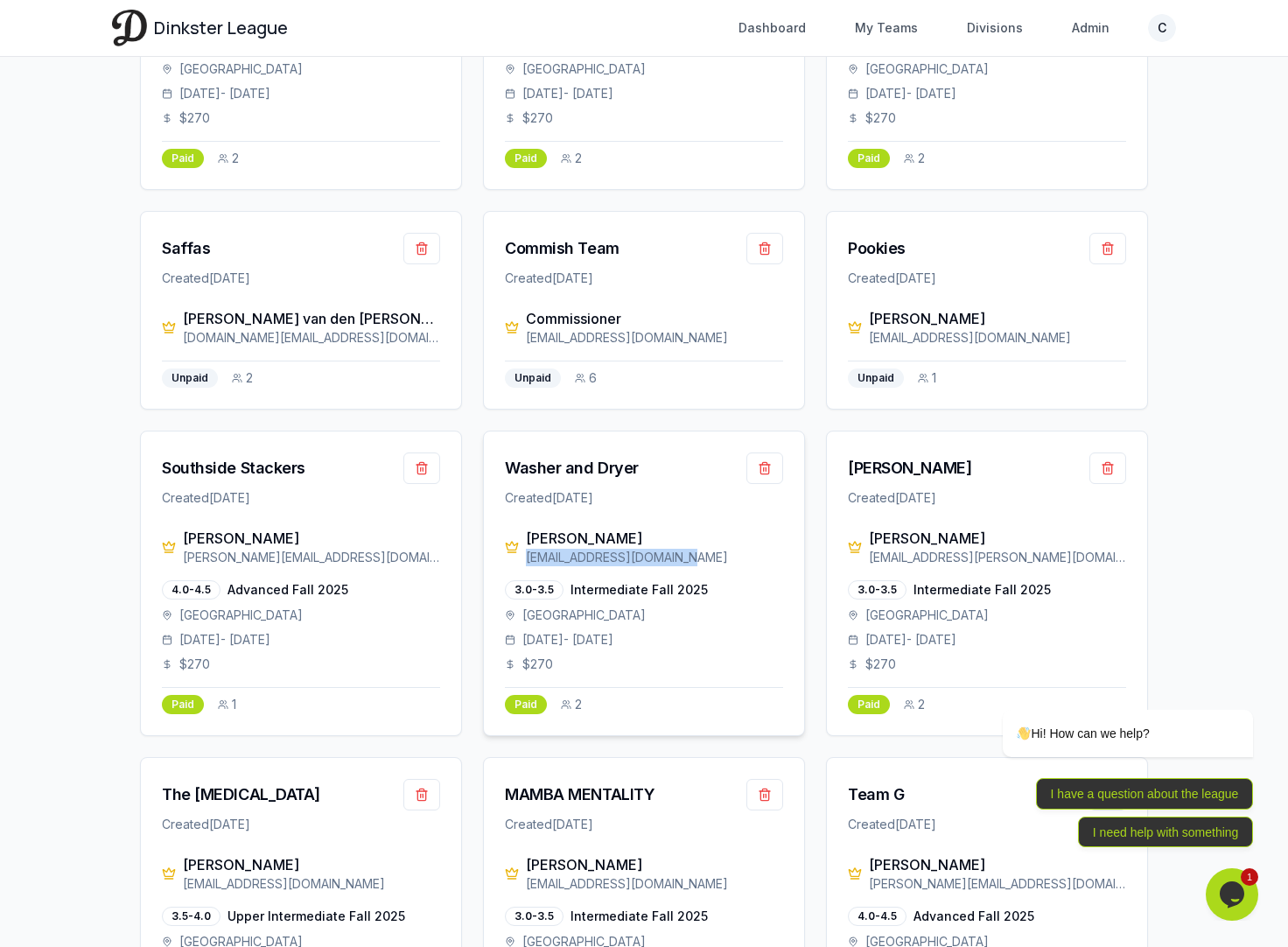
copy div "[EMAIL_ADDRESS][DOMAIN_NAME]"
click at [583, 470] on div "Washer and Dryer" at bounding box center [572, 469] width 134 height 25
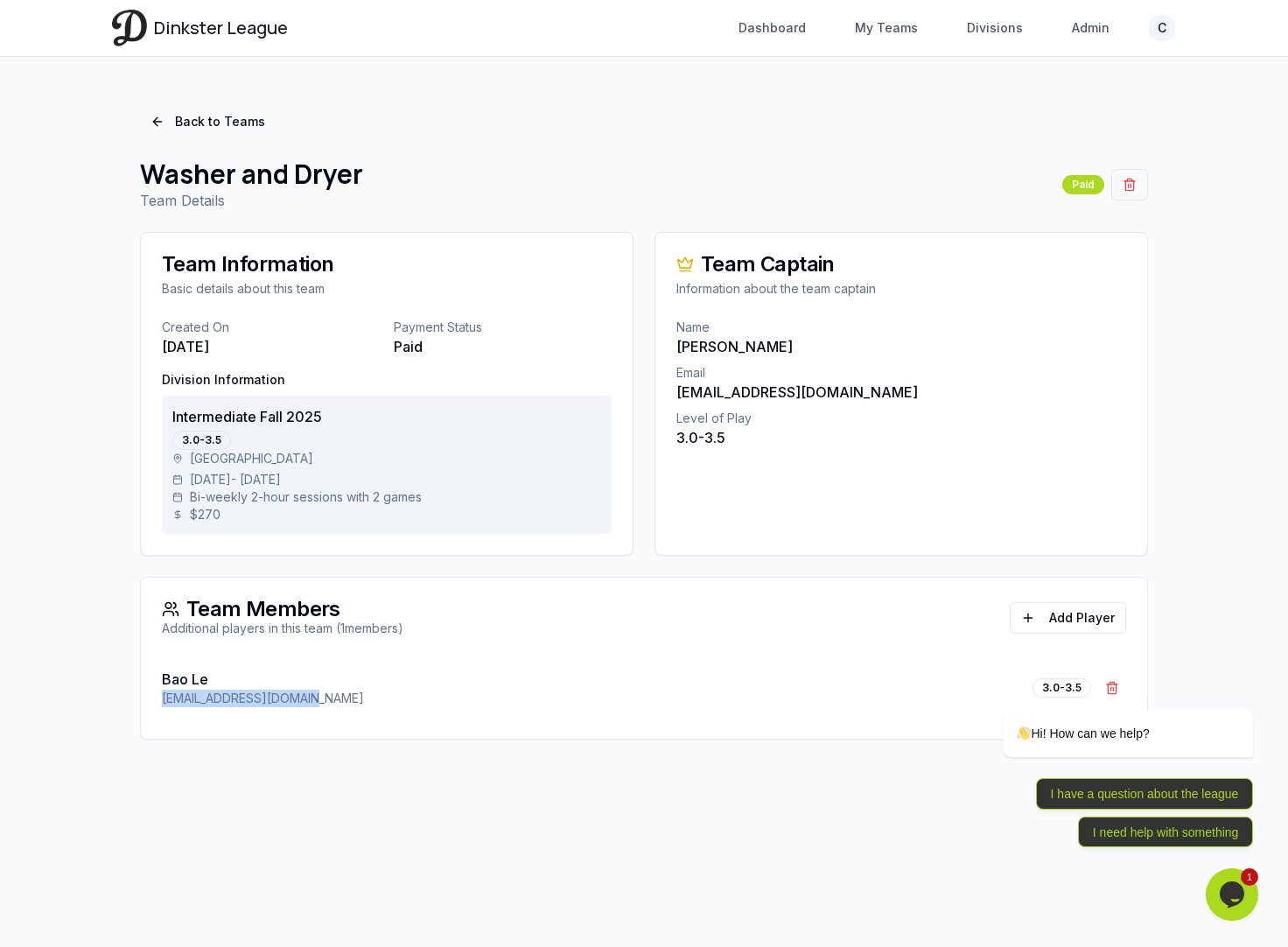
drag, startPoint x: 320, startPoint y: 698, endPoint x: 146, endPoint y: 698, distance: 174.0
click at [146, 698] on div "Bao Le [EMAIL_ADDRESS][DOMAIN_NAME] 3.0-3.5 Remove Bao Le" at bounding box center [644, 698] width 1006 height 80
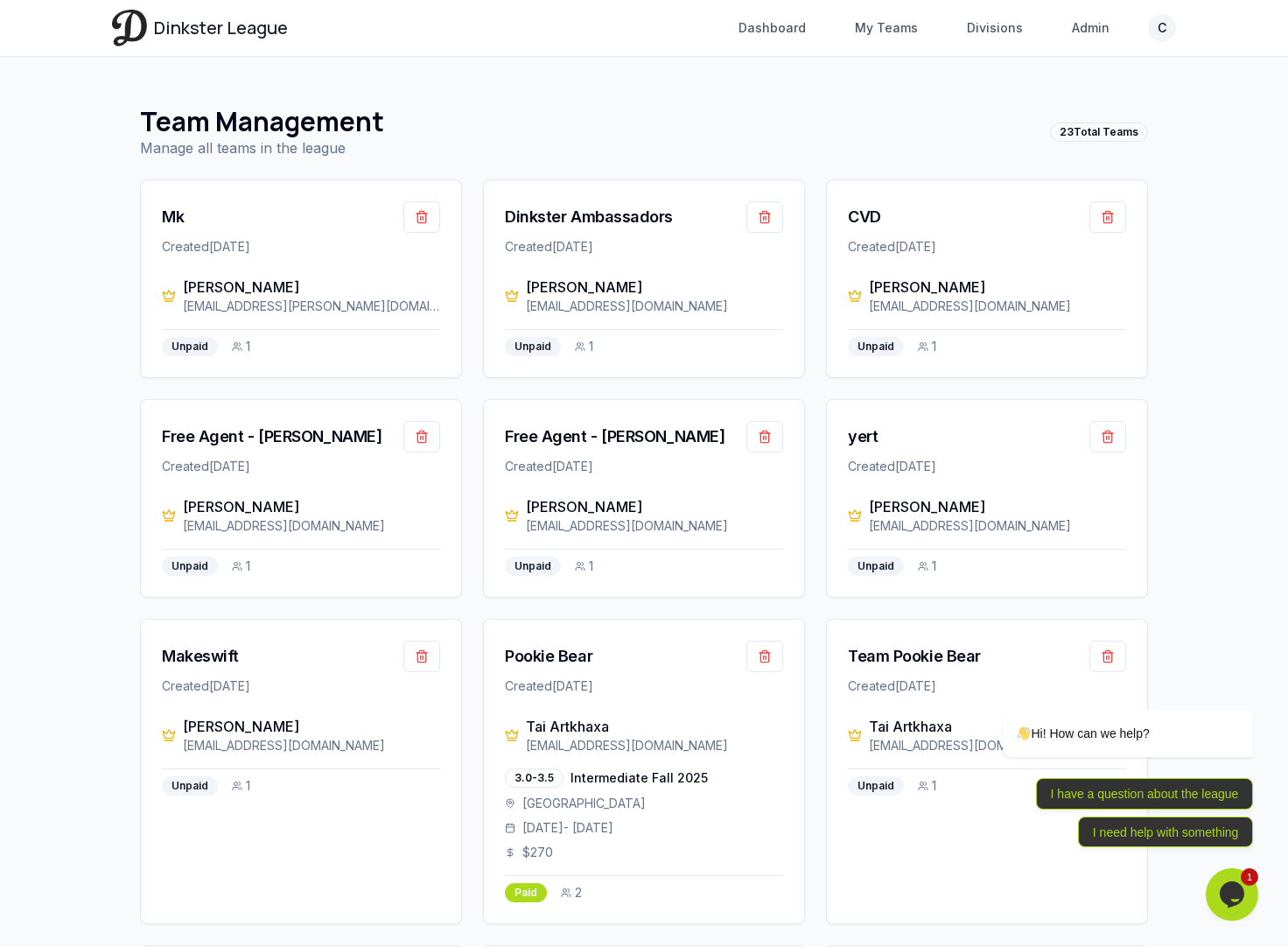
scroll to position [1061, 0]
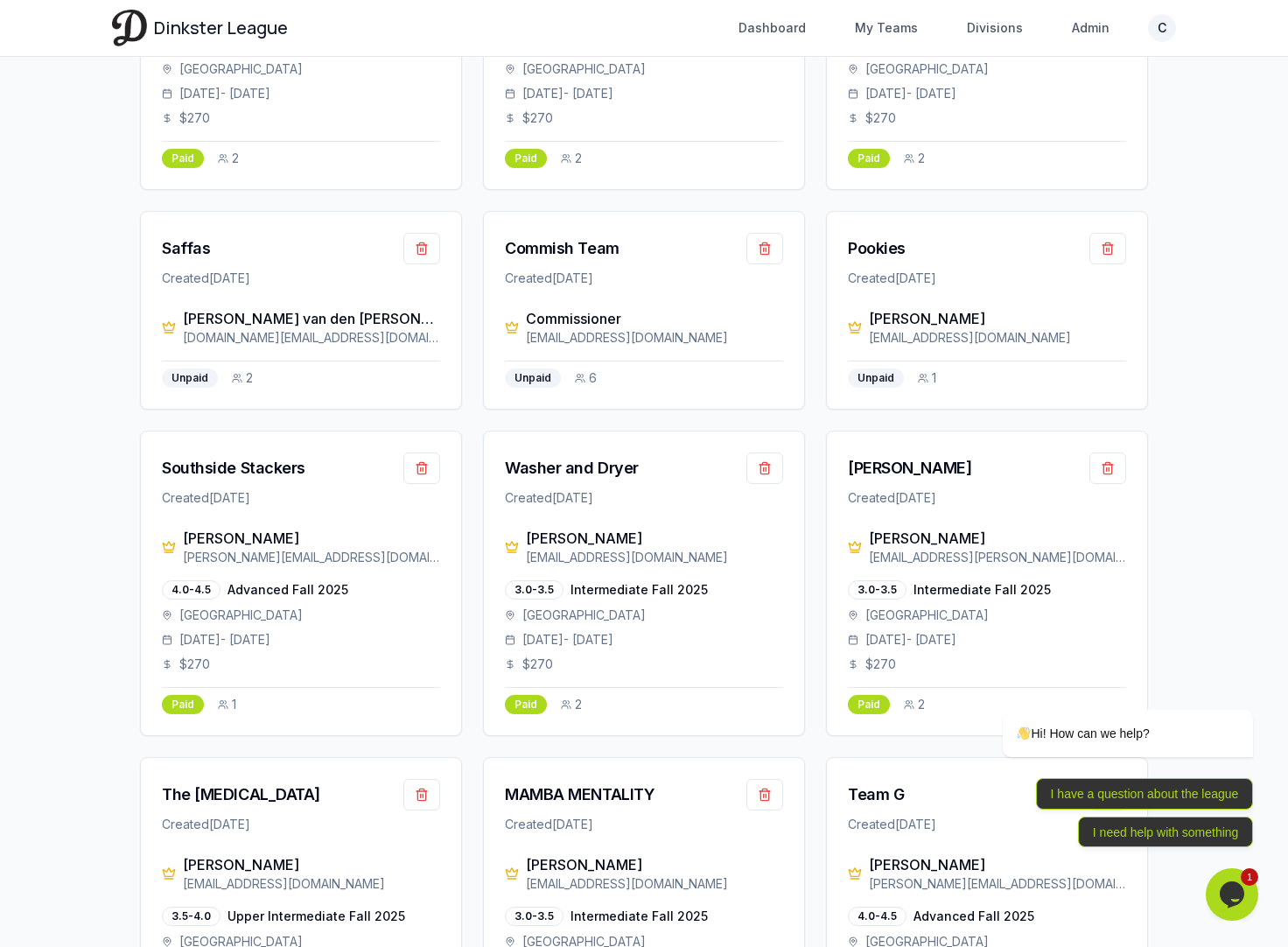
drag, startPoint x: 1019, startPoint y: 552, endPoint x: 1837, endPoint y: 1104, distance: 986.8
click html "Hi! How can we help? I have a question about the league I need help with someth…"
click at [916, 469] on div "[PERSON_NAME]" at bounding box center [909, 469] width 124 height 25
click at [904, 469] on div "[PERSON_NAME]" at bounding box center [909, 469] width 124 height 25
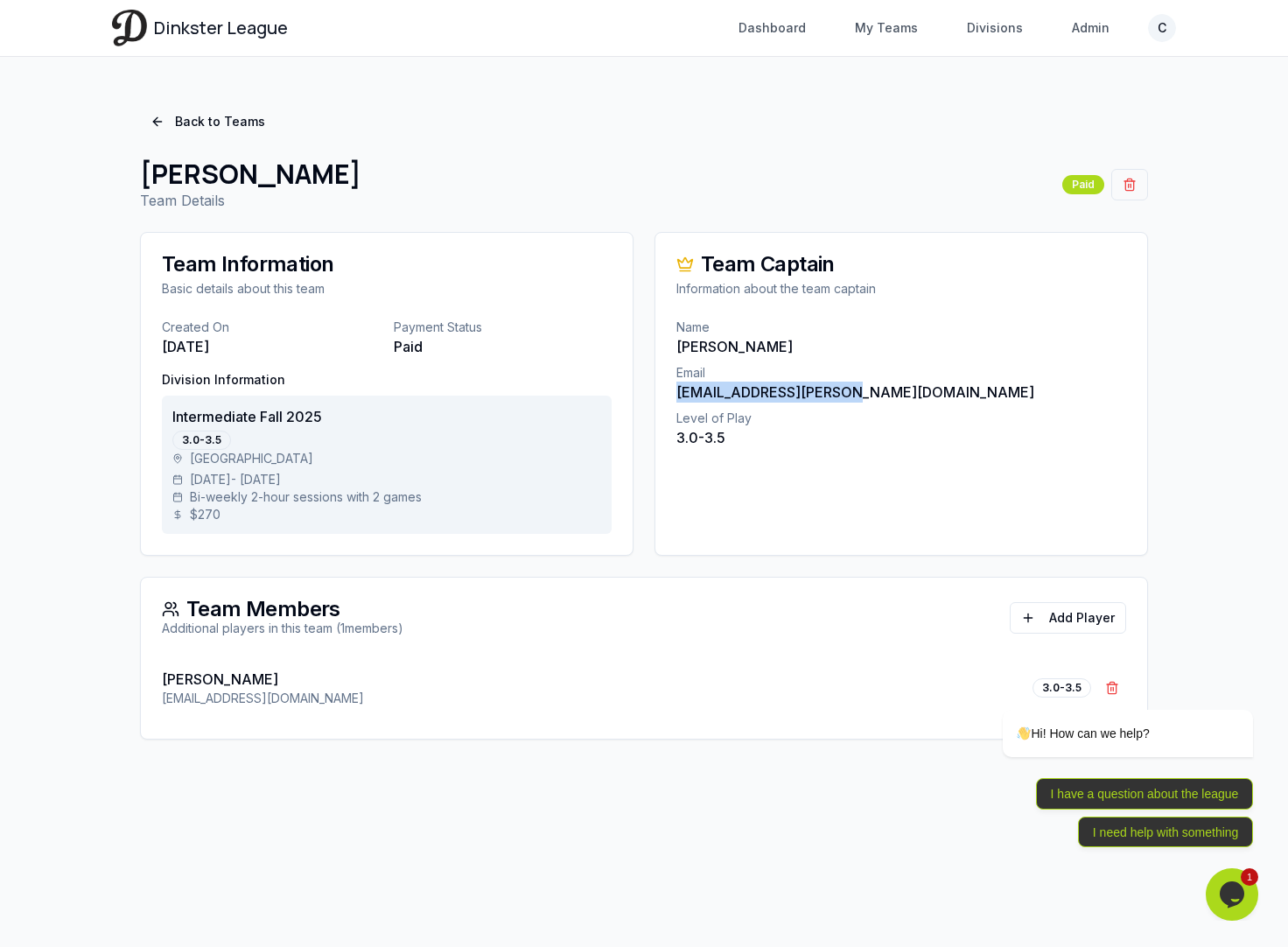
drag, startPoint x: 854, startPoint y: 397, endPoint x: 671, endPoint y: 395, distance: 183.0
click at [671, 395] on div "Name [PERSON_NAME] Email [EMAIL_ADDRESS][PERSON_NAME][DOMAIN_NAME] Level of Pla…" at bounding box center [902, 393] width 492 height 150
drag, startPoint x: 298, startPoint y: 676, endPoint x: 112, endPoint y: 676, distance: 186.0
click at [112, 676] on div "Back to Teams [PERSON_NAME] Smashers Team Details Paid Team Information Basic d…" at bounding box center [644, 422] width 1064 height 676
drag, startPoint x: 284, startPoint y: 702, endPoint x: 160, endPoint y: 702, distance: 124.0
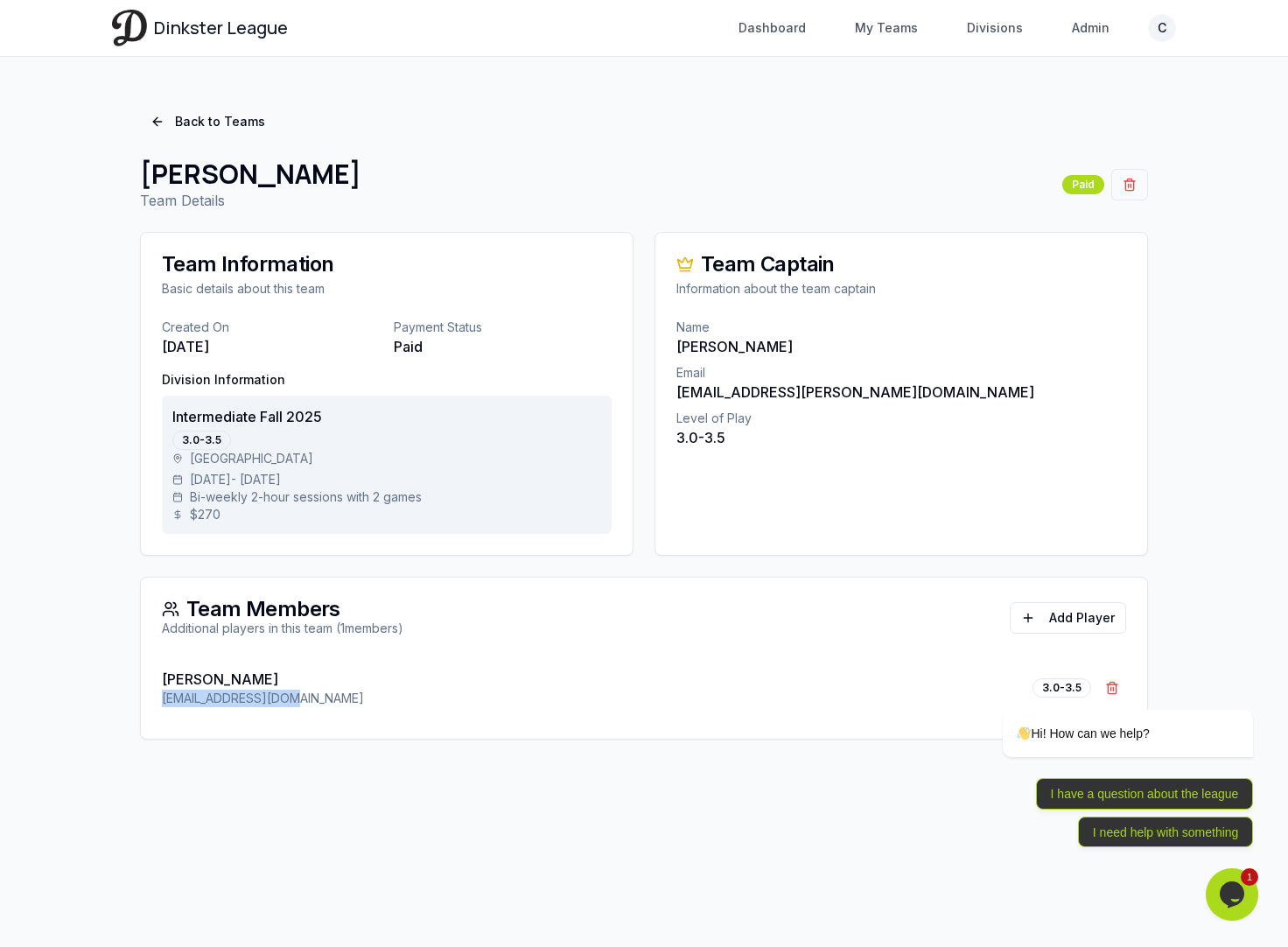
click at [160, 702] on div "[PERSON_NAME] [EMAIL_ADDRESS][DOMAIN_NAME] 3.0-3.5 Remove [PERSON_NAME]" at bounding box center [644, 698] width 1006 height 80
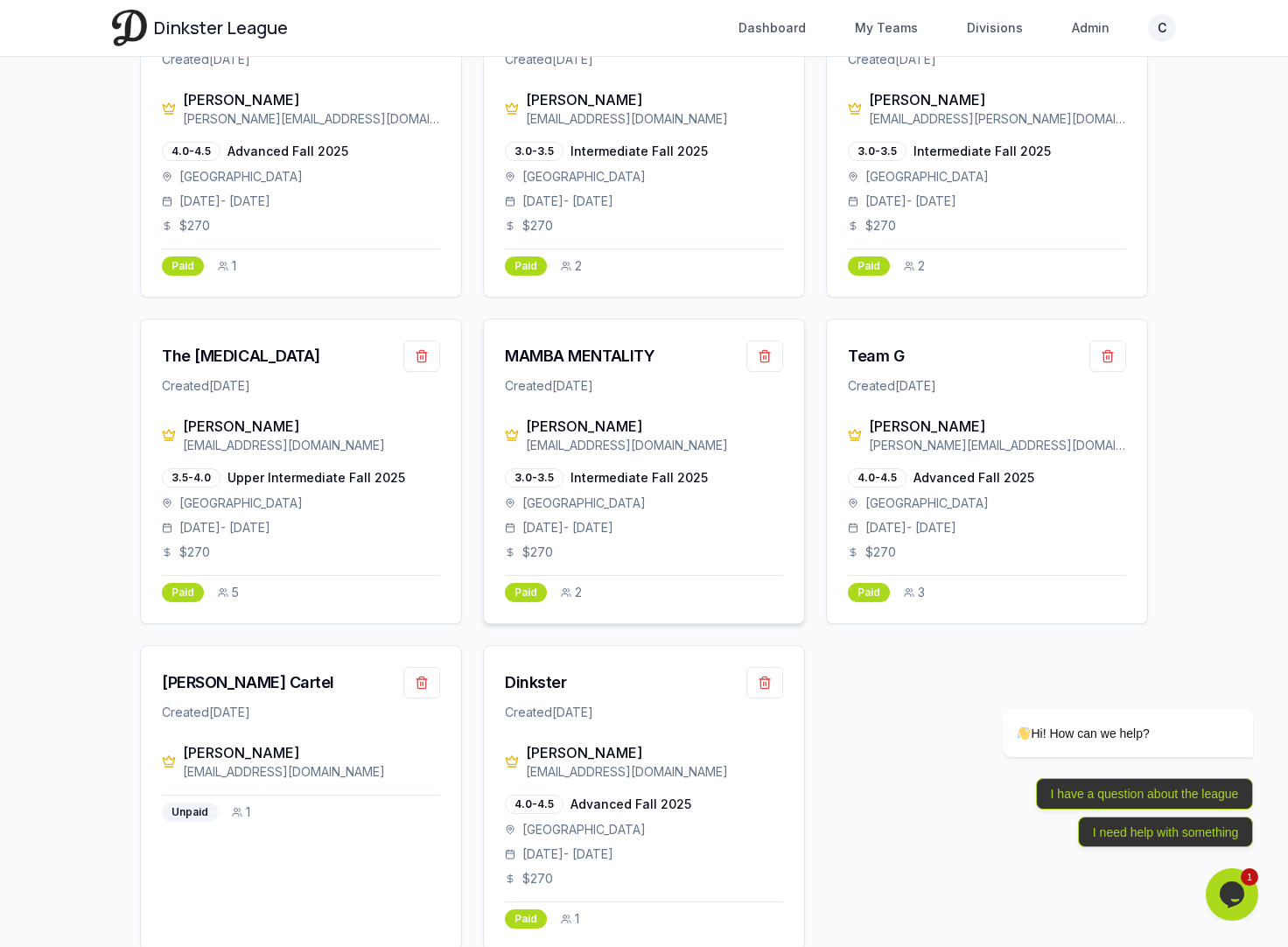
scroll to position [1552, 0]
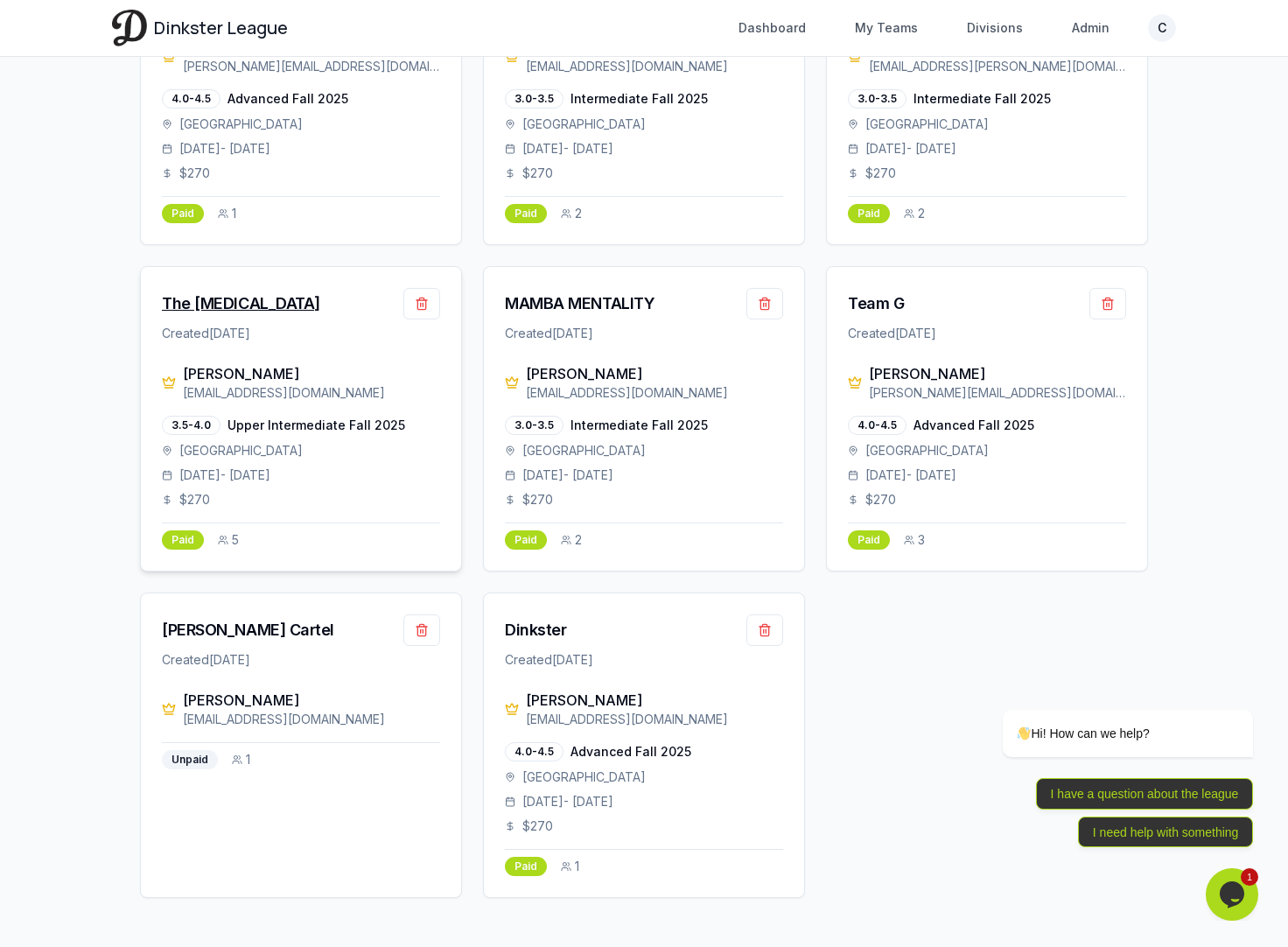
click at [219, 301] on div "The [MEDICAL_DATA]" at bounding box center [241, 303] width 159 height 25
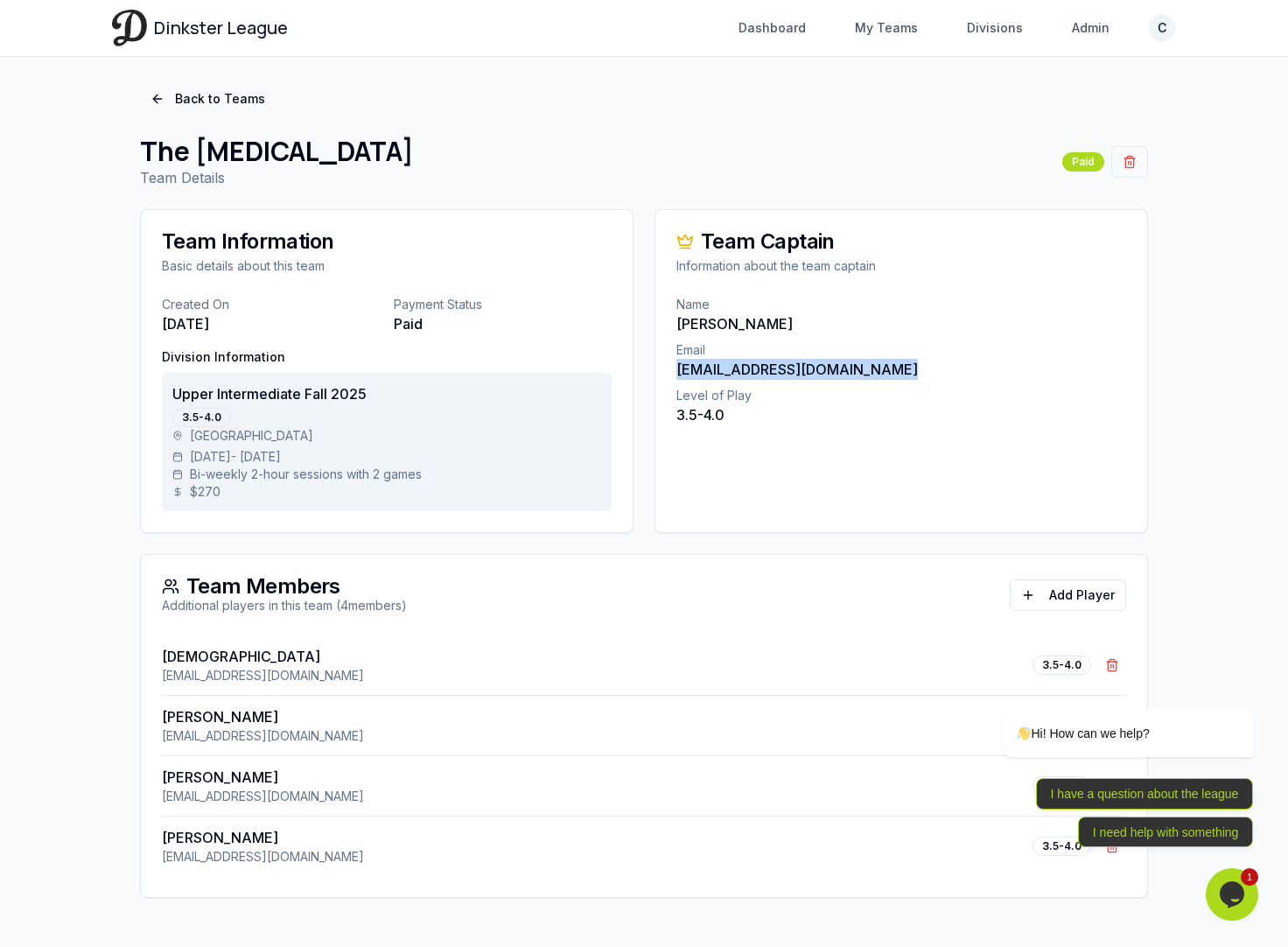
drag, startPoint x: 904, startPoint y: 376, endPoint x: 675, endPoint y: 371, distance: 229.1
click at [675, 371] on div "Name [PERSON_NAME] Email [EMAIL_ADDRESS][DOMAIN_NAME] Level of Play 3.5-4.0" at bounding box center [902, 370] width 492 height 150
drag, startPoint x: 299, startPoint y: 860, endPoint x: 126, endPoint y: 860, distance: 173.0
click at [126, 860] on div "Back to Teams The [MEDICAL_DATA] Team Details Paid Team Information Basic detai…" at bounding box center [644, 491] width 1064 height 857
drag, startPoint x: 320, startPoint y: 799, endPoint x: 146, endPoint y: 799, distance: 174.0
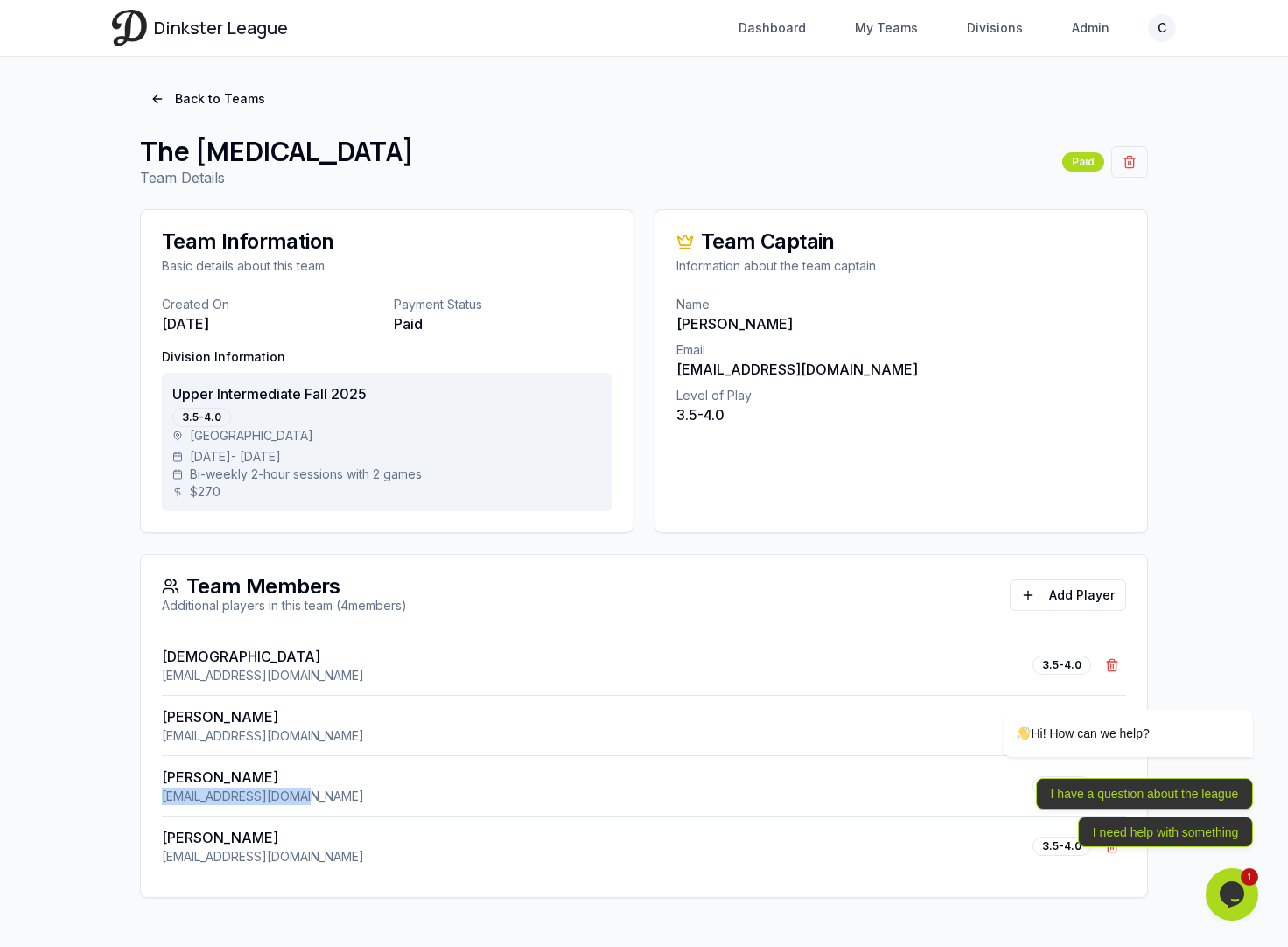
click at [146, 799] on div "[PERSON_NAME] [EMAIL_ADDRESS][DOMAIN_NAME] 3.5-4.0 Remove [PERSON_NAME] [PERSON…" at bounding box center [644, 766] width 1006 height 262
drag, startPoint x: 310, startPoint y: 735, endPoint x: 137, endPoint y: 735, distance: 173.0
click at [137, 735] on div "Back to Teams The [MEDICAL_DATA] Team Details Paid Team Information Basic detai…" at bounding box center [644, 491] width 1064 height 857
drag, startPoint x: 278, startPoint y: 673, endPoint x: 148, endPoint y: 673, distance: 130.0
click at [148, 673] on div "[PERSON_NAME] [EMAIL_ADDRESS][DOMAIN_NAME] 3.5-4.0 Remove [PERSON_NAME] [PERSON…" at bounding box center [644, 766] width 1006 height 262
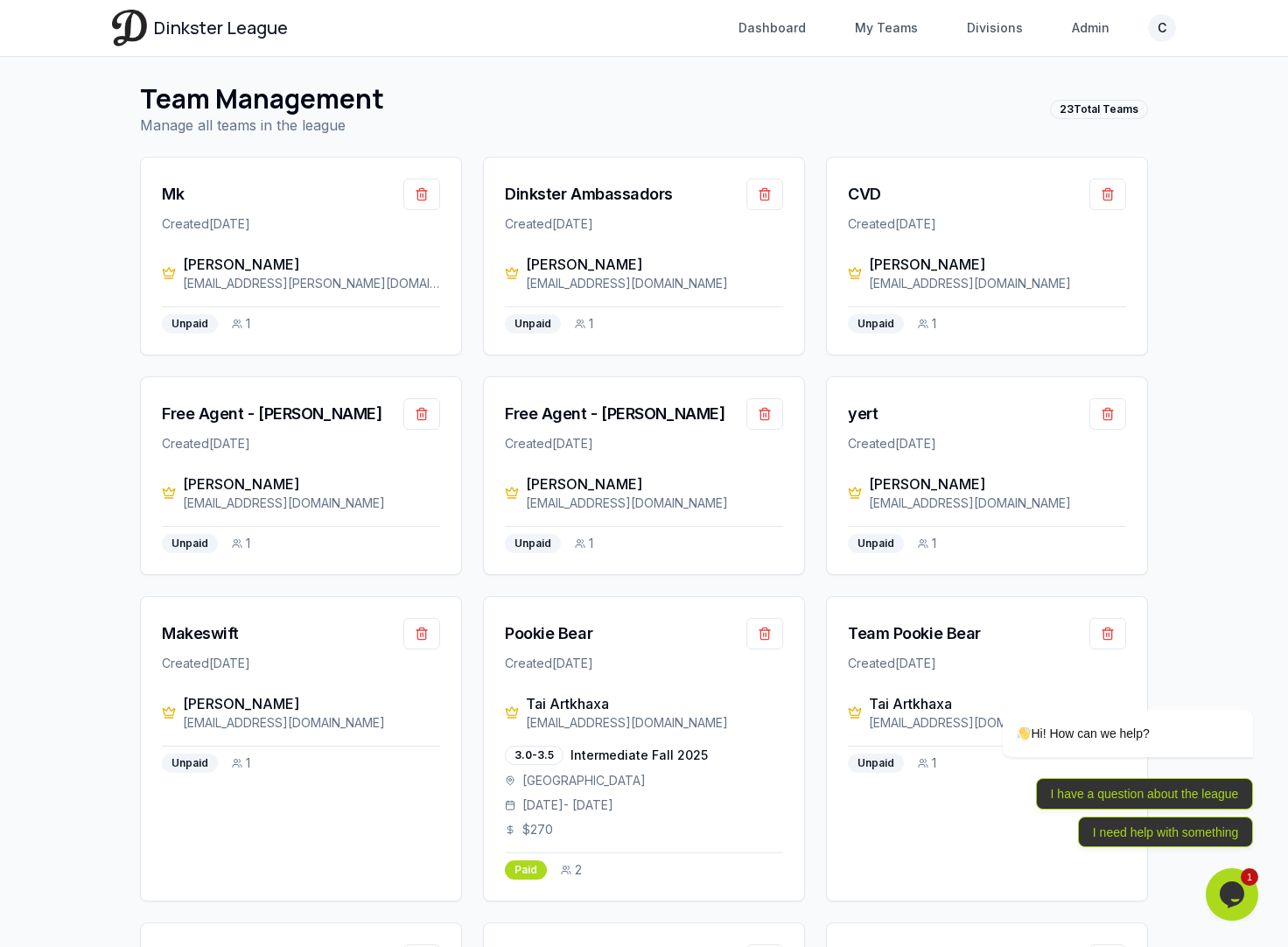
scroll to position [1552, 0]
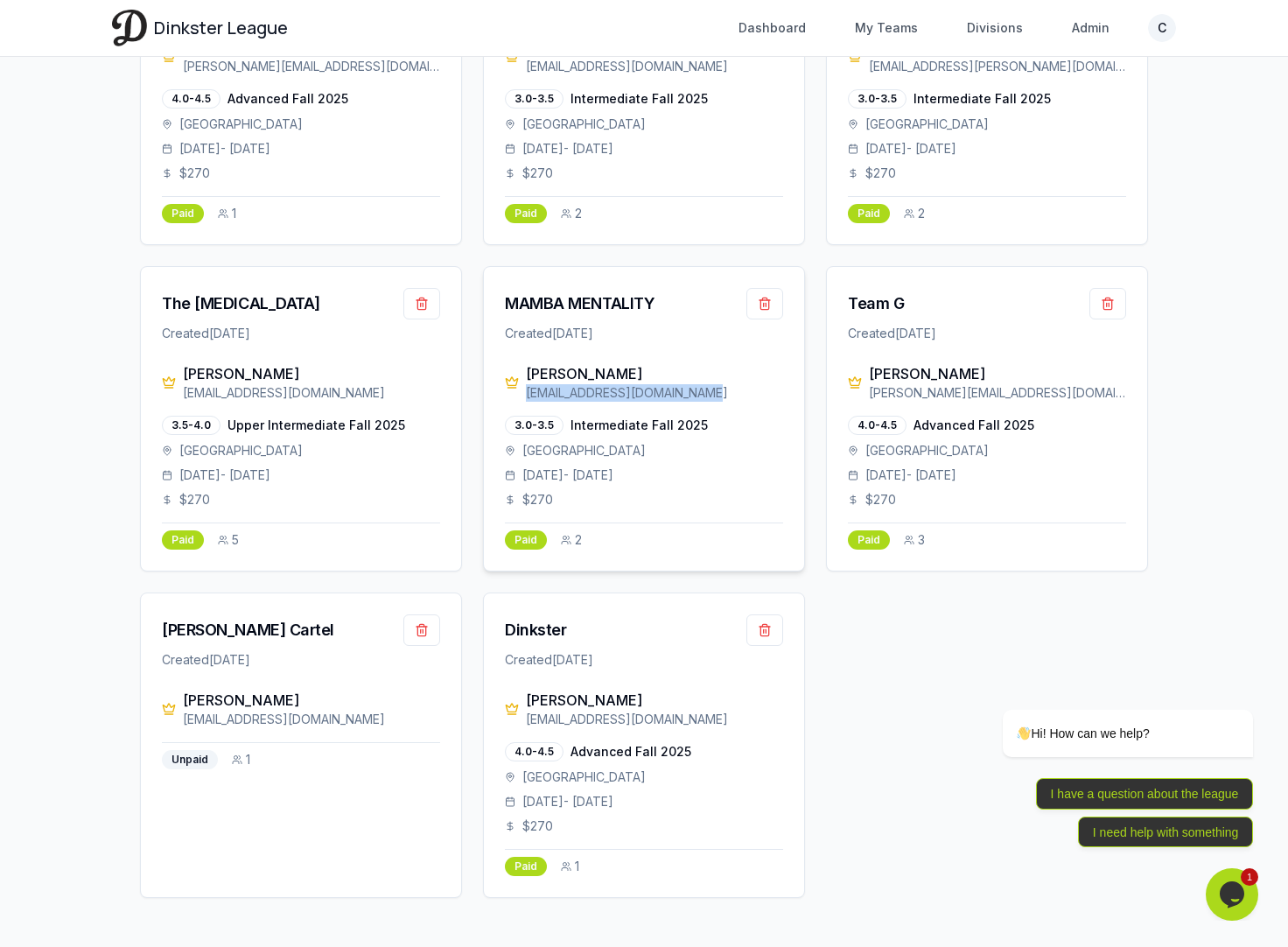
drag, startPoint x: 708, startPoint y: 396, endPoint x: 528, endPoint y: 396, distance: 180.0
click at [528, 396] on div "[EMAIL_ADDRESS][DOMAIN_NAME]" at bounding box center [655, 393] width 257 height 18
click at [574, 317] on div "MAMBA MENTALITY" at bounding box center [644, 303] width 279 height 31
click at [573, 305] on div "MAMBA MENTALITY" at bounding box center [579, 303] width 149 height 25
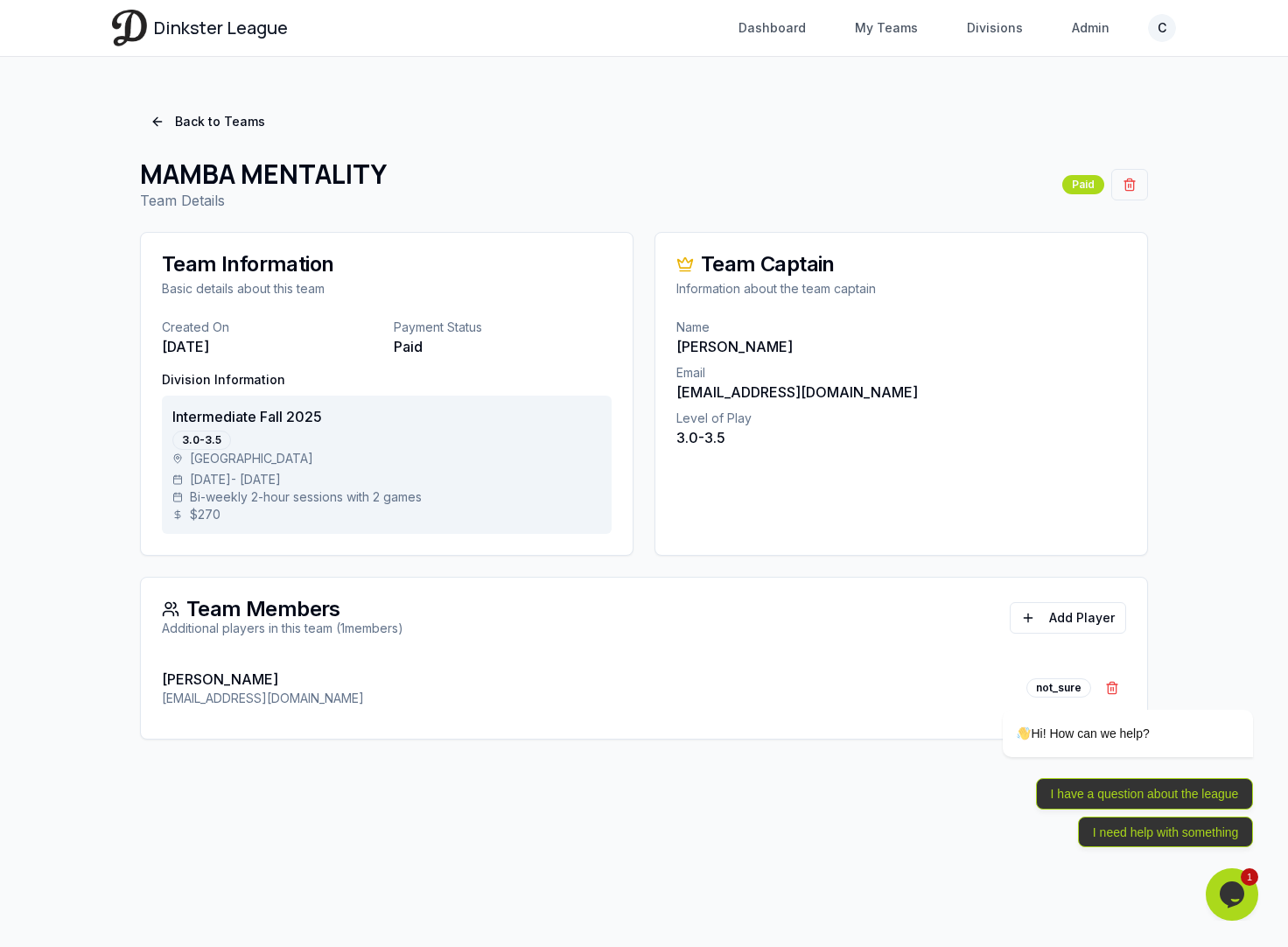
click at [307, 696] on div "[PERSON_NAME] [EMAIL_ADDRESS][DOMAIN_NAME] not_sure Remove [PERSON_NAME]" at bounding box center [644, 688] width 965 height 60
drag, startPoint x: 307, startPoint y: 697, endPoint x: 150, endPoint y: 697, distance: 157.0
click at [150, 697] on div "[PERSON_NAME] [EMAIL_ADDRESS][DOMAIN_NAME] not_sure Remove [PERSON_NAME]" at bounding box center [644, 698] width 1006 height 80
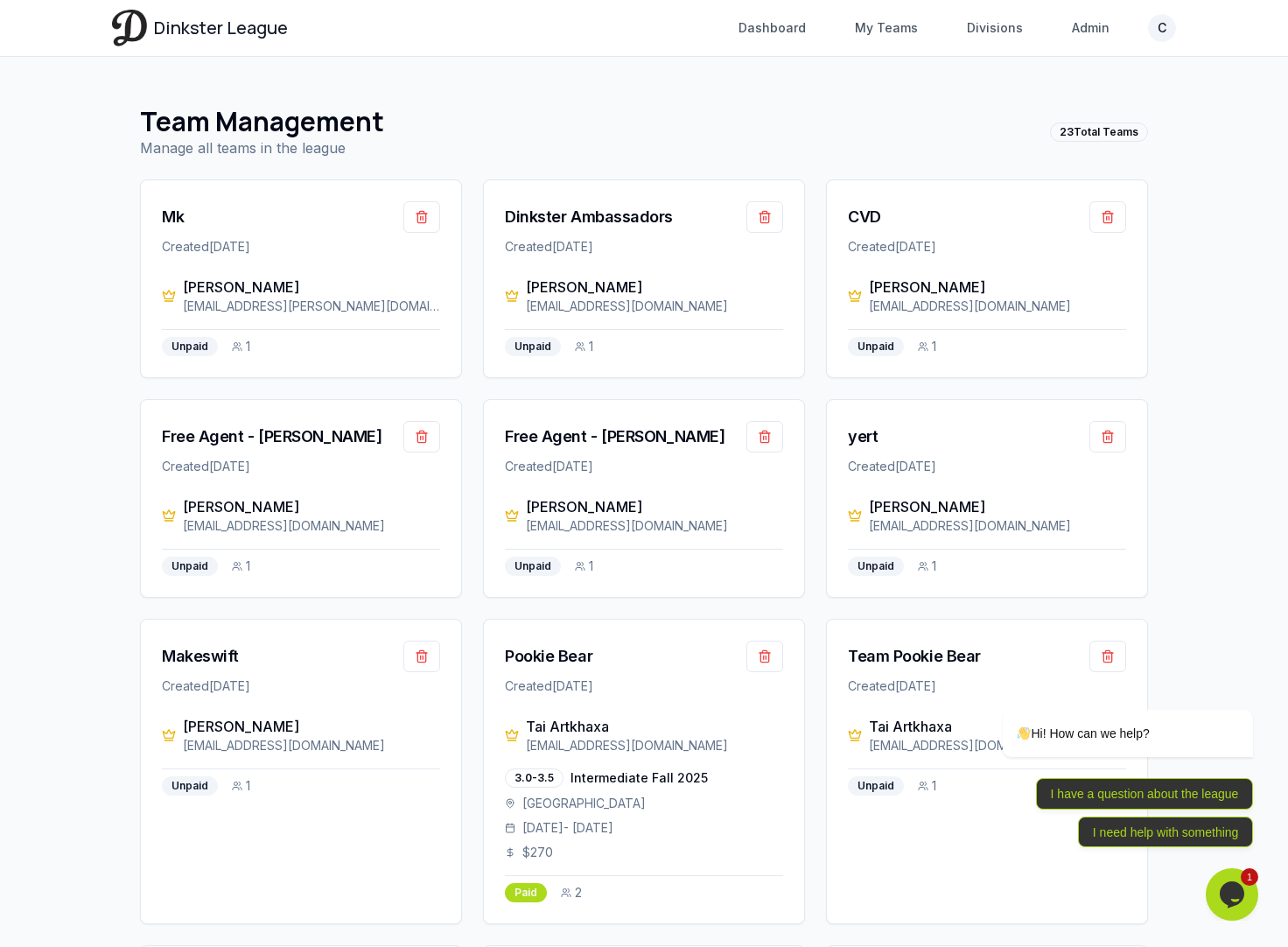
scroll to position [1552, 0]
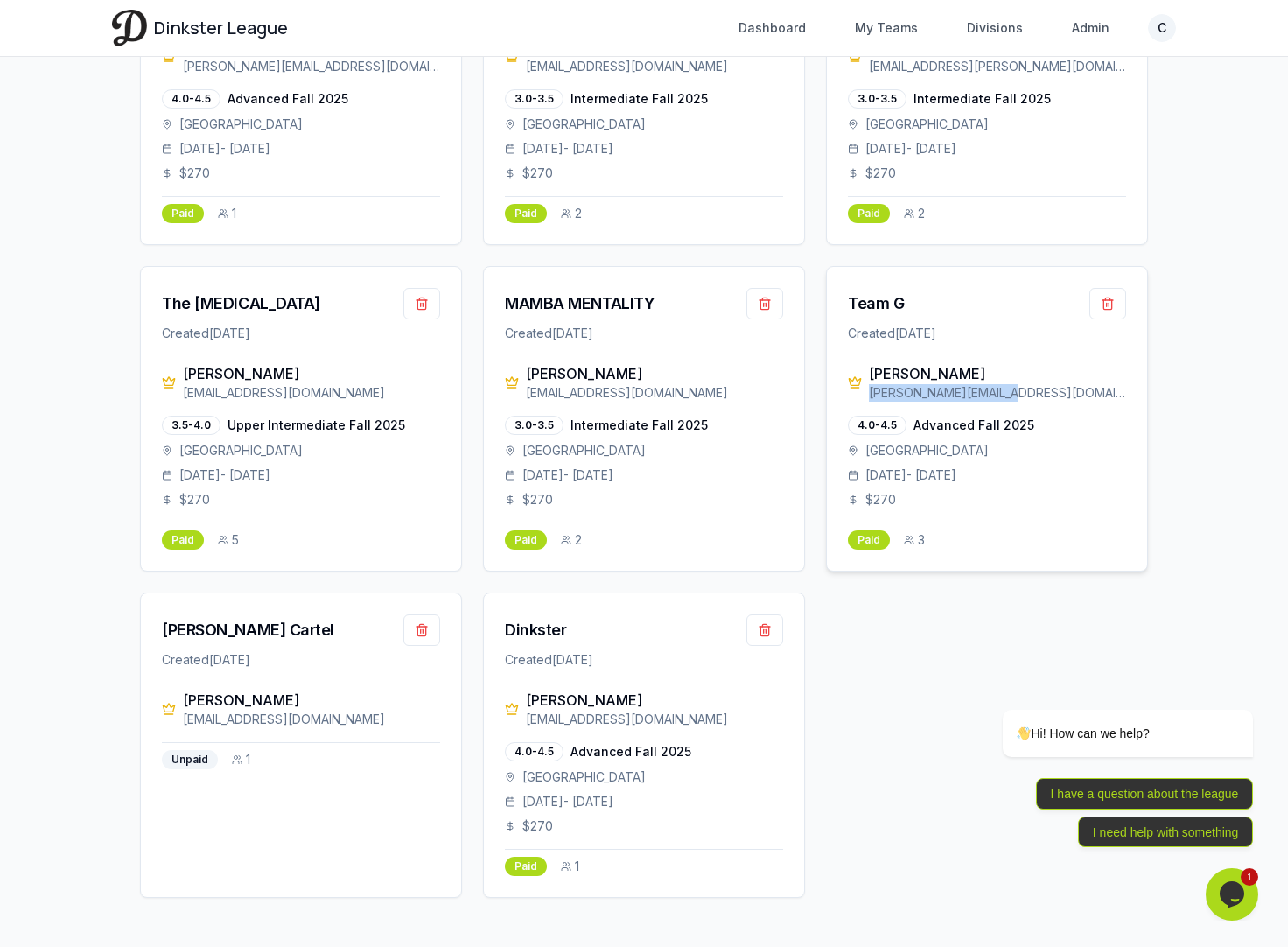
drag, startPoint x: 997, startPoint y: 395, endPoint x: 870, endPoint y: 396, distance: 127.0
click at [870, 396] on div "[PERSON_NAME][EMAIL_ADDRESS][DOMAIN_NAME]" at bounding box center [998, 393] width 257 height 18
